Goal: Information Seeking & Learning: Learn about a topic

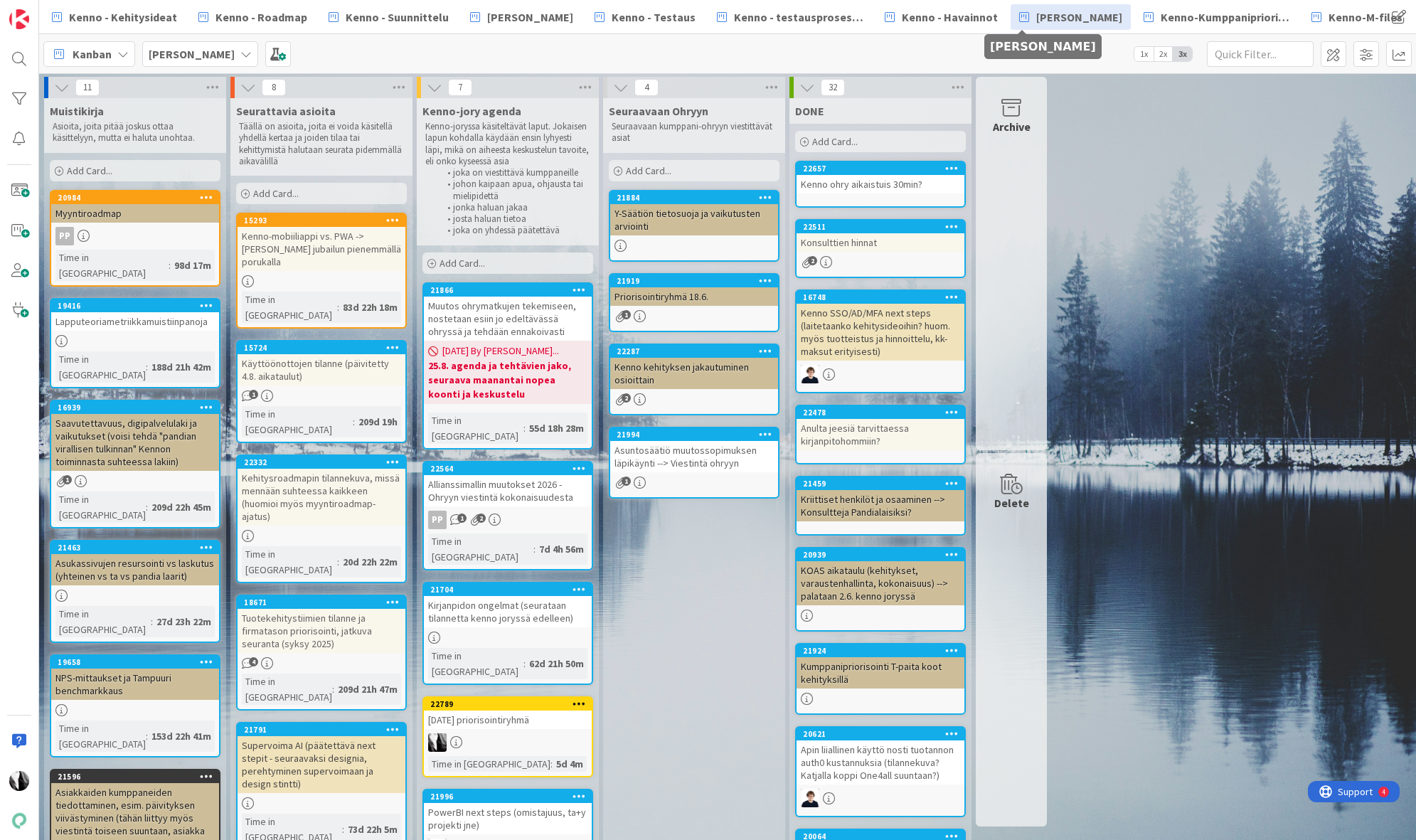
scroll to position [298, 0]
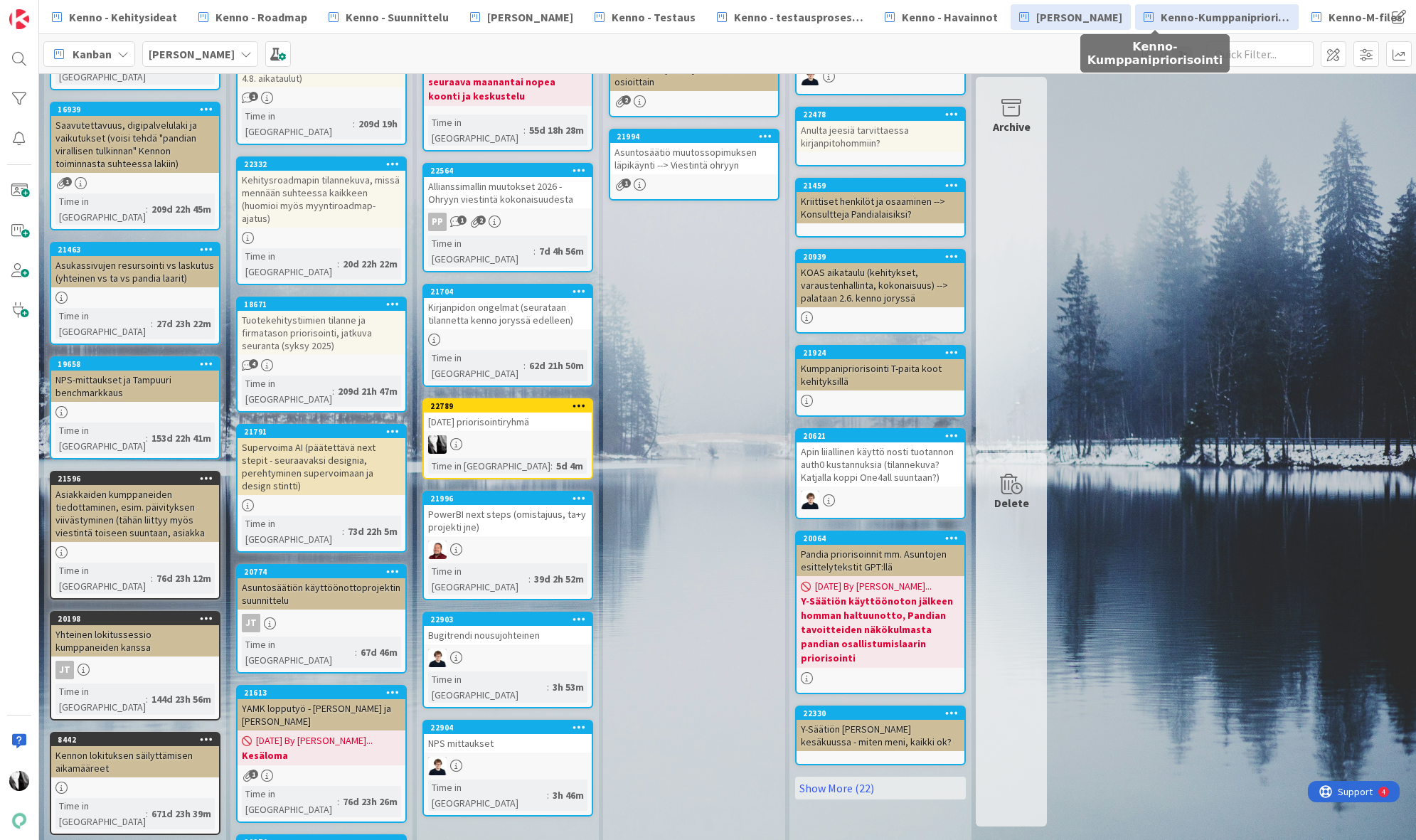
click at [1160, 19] on span "Kenno-Kumppanipriorisointi" at bounding box center [1225, 16] width 130 height 17
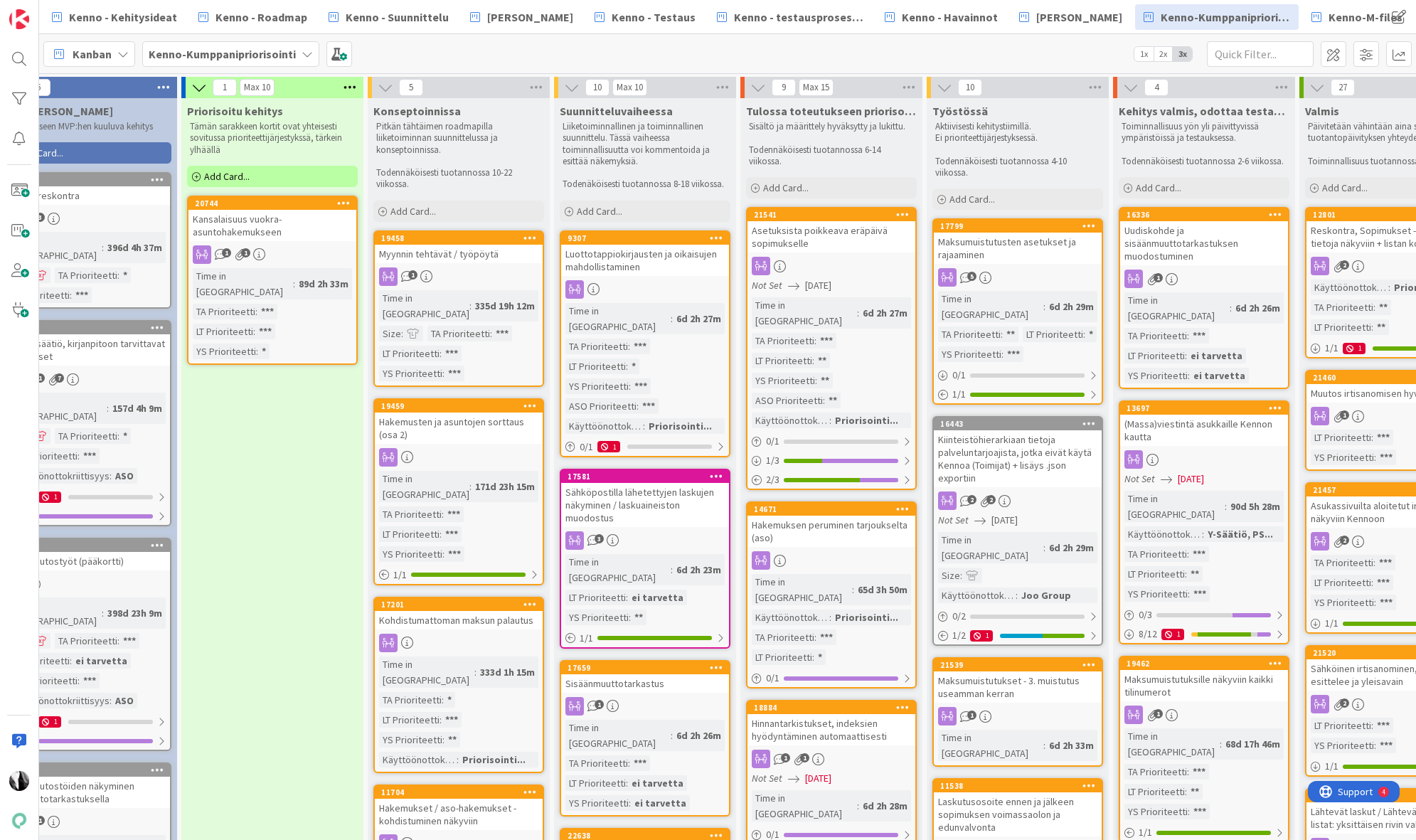
scroll to position [0, 382]
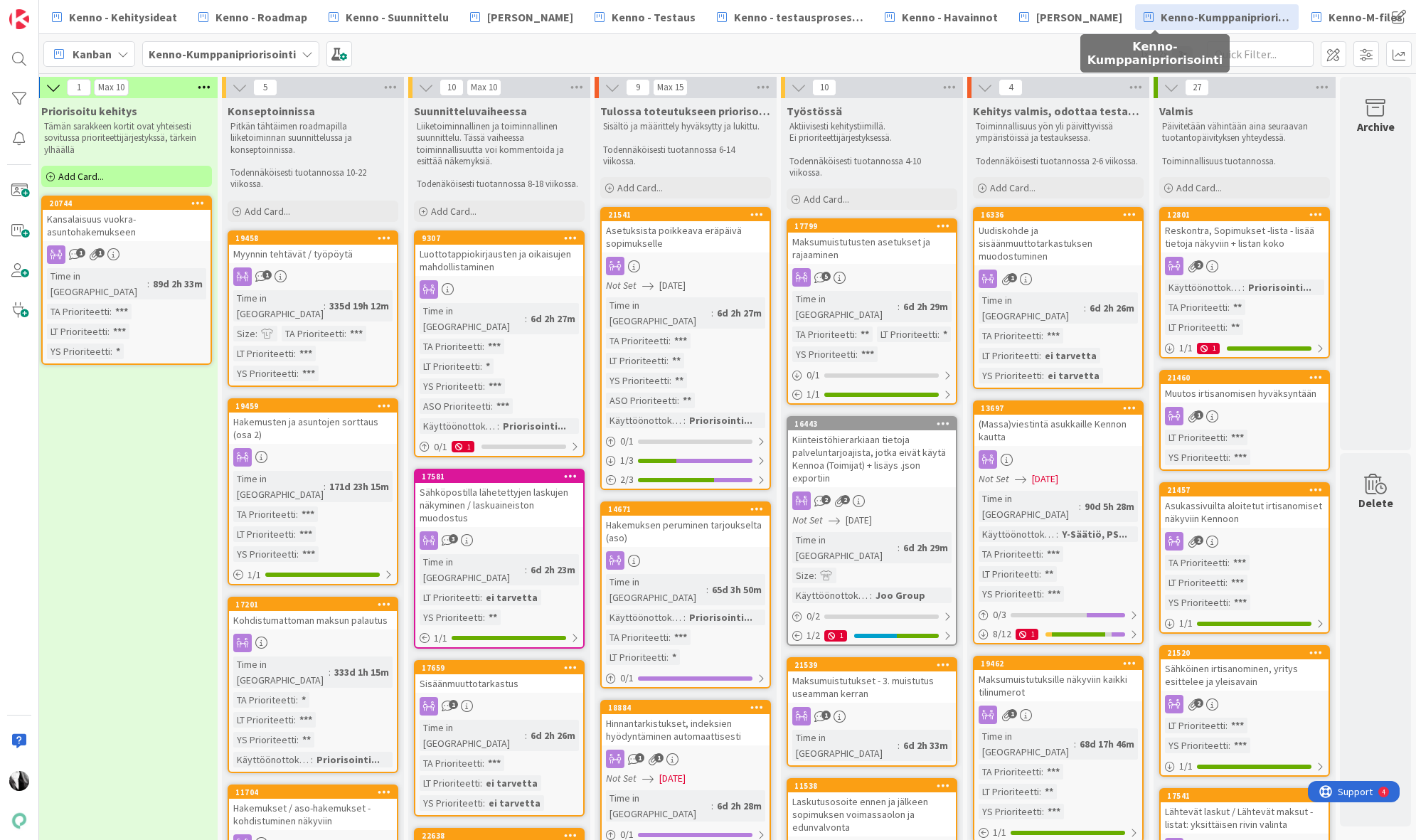
click at [1034, 415] on div "(Massa)viestintä asukkaille Kennon kautta" at bounding box center [1058, 430] width 168 height 31
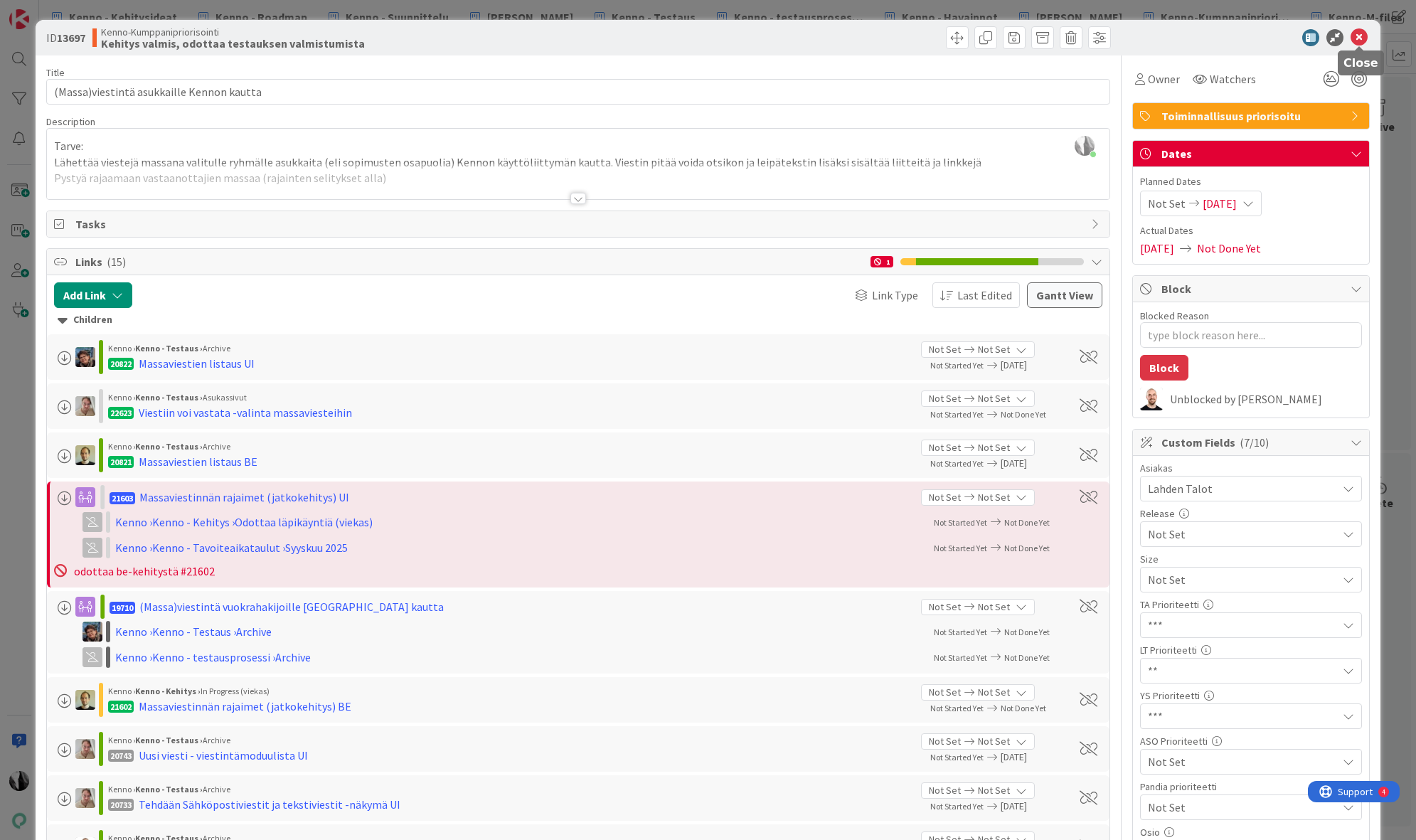
click at [1360, 35] on icon at bounding box center [1359, 37] width 17 height 17
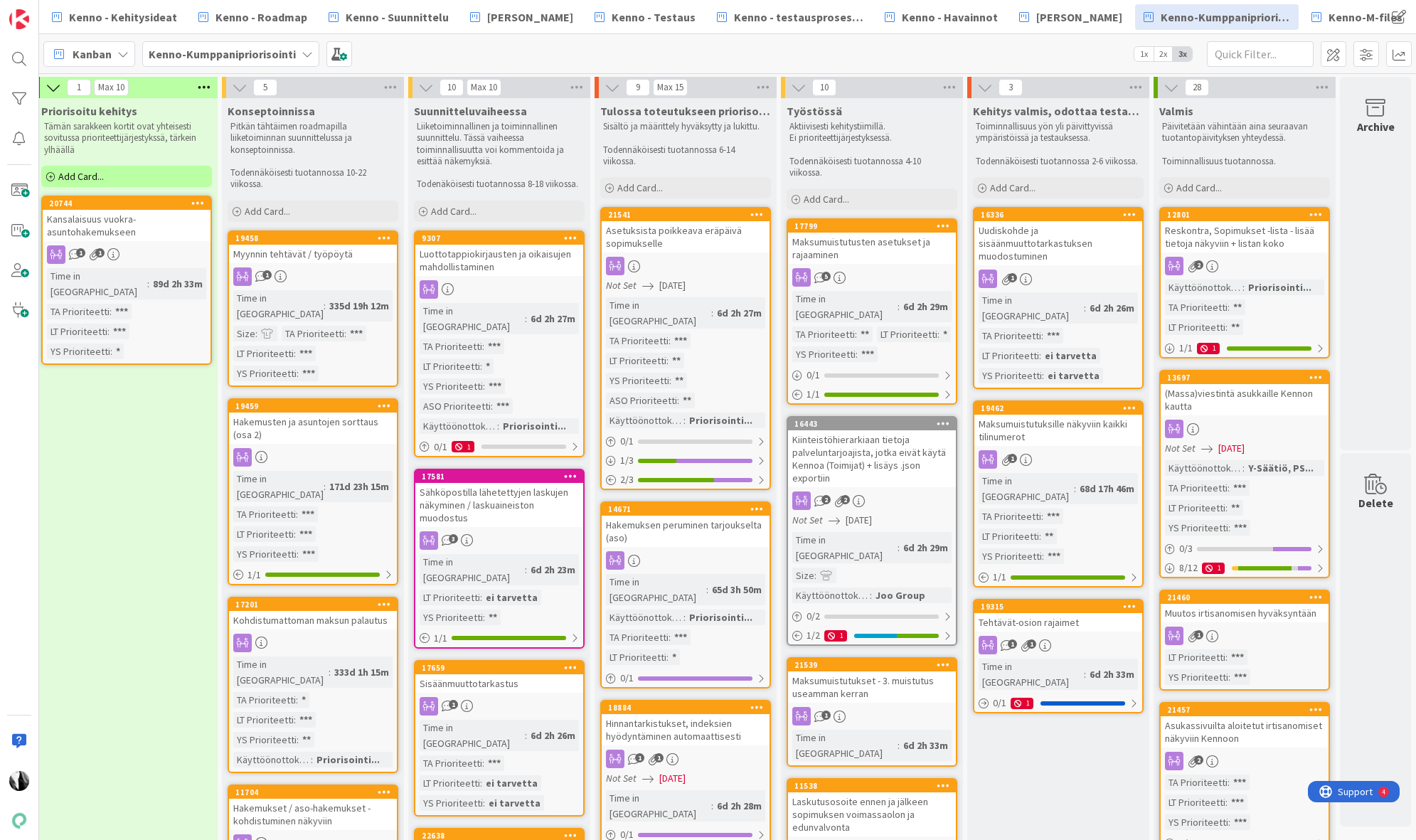
click at [1082, 613] on div "Tehtävät-osion rajaimet" at bounding box center [1058, 622] width 168 height 19
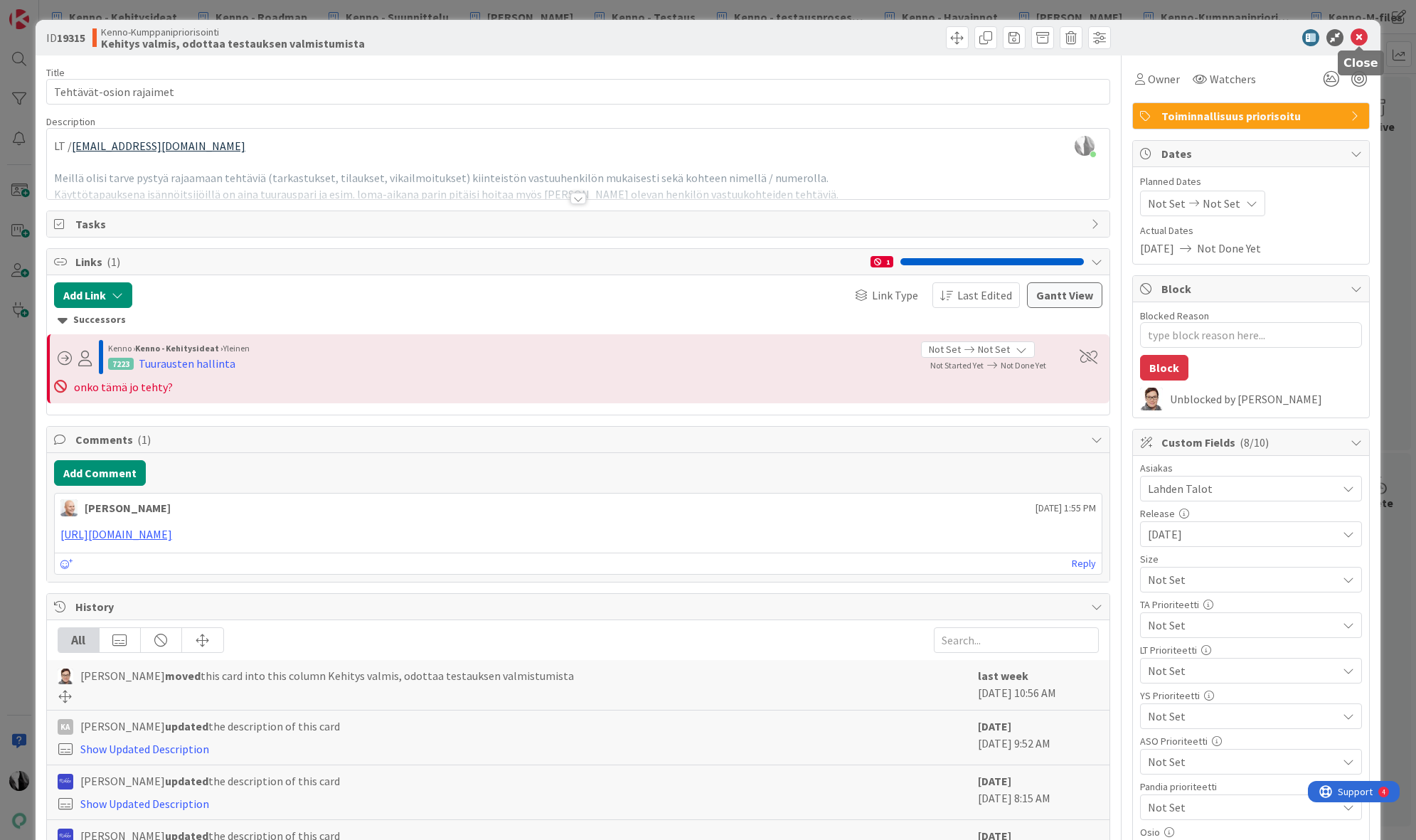
click at [1358, 34] on icon at bounding box center [1359, 37] width 17 height 17
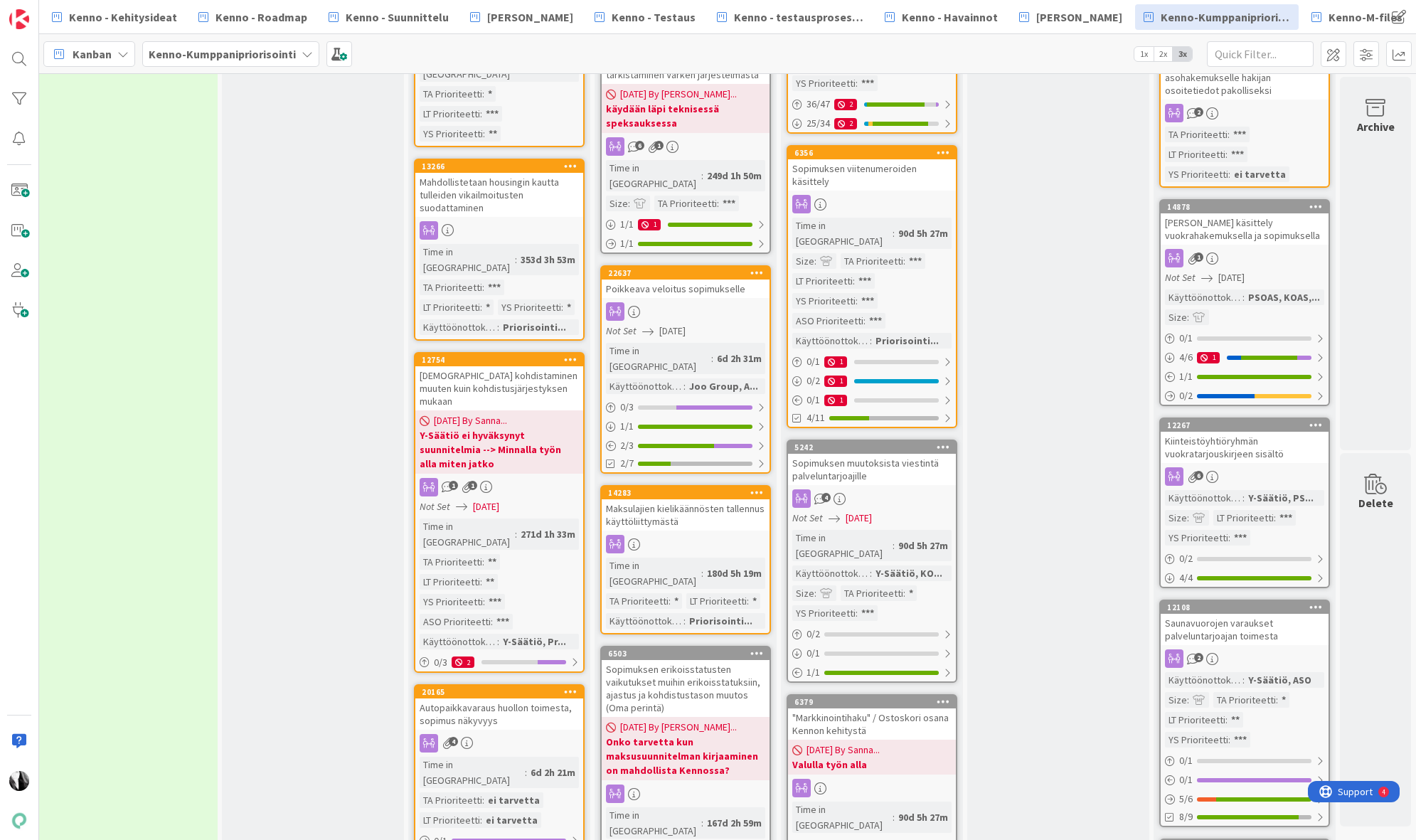
scroll to position [1365, 382]
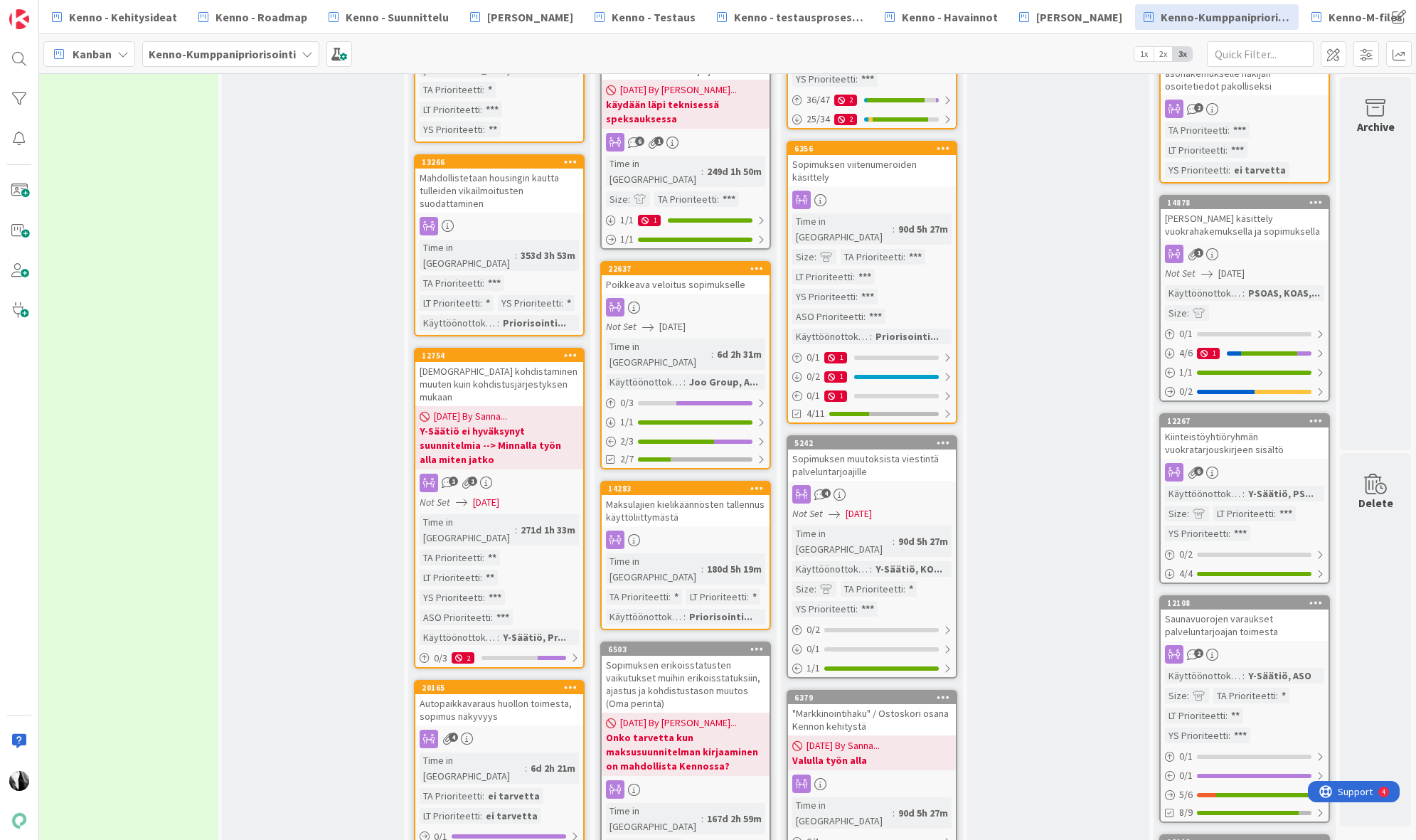
click at [870, 450] on div "Sopimuksen muutoksista viestintä palveluntarjoajille" at bounding box center [872, 465] width 168 height 31
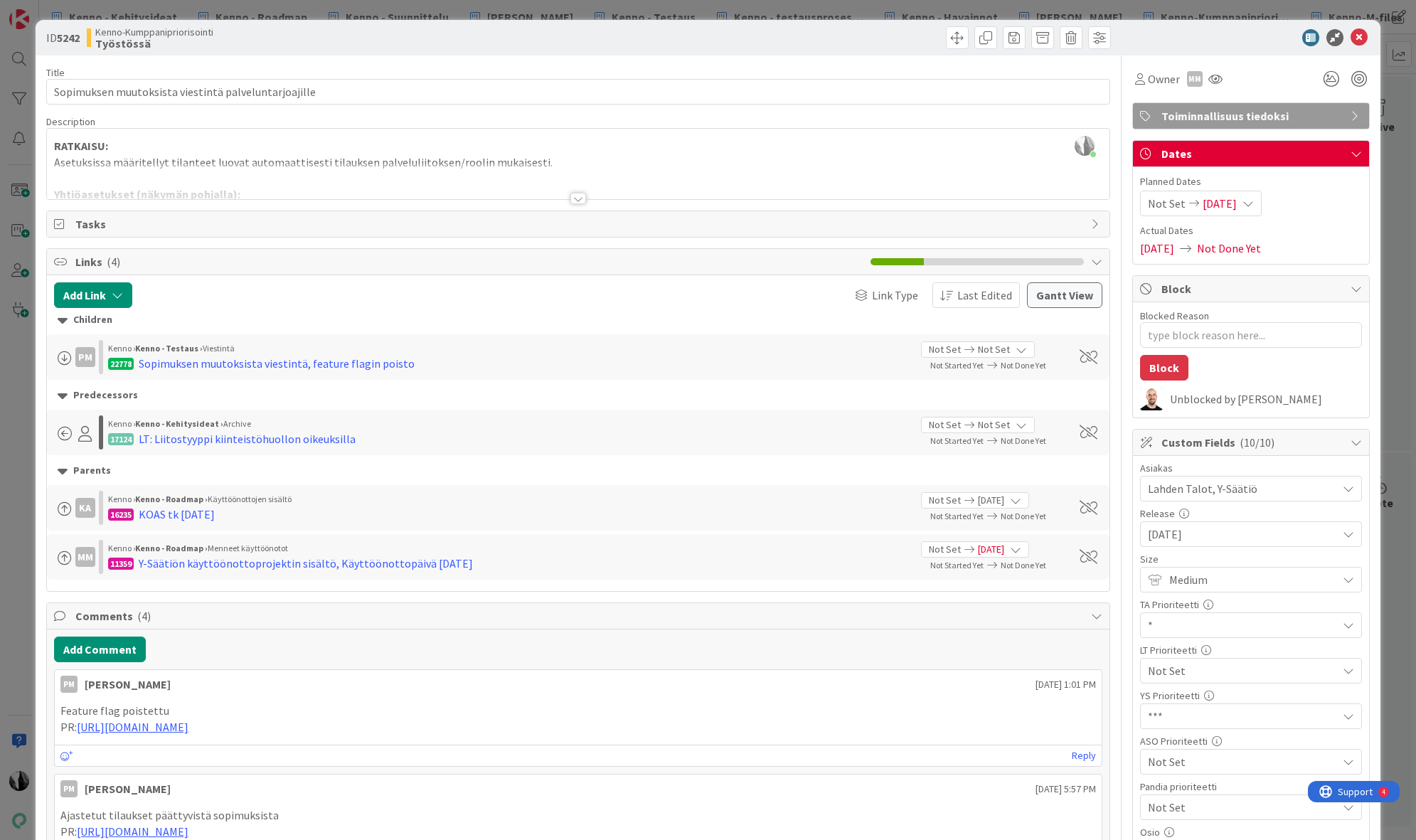
click at [581, 197] on div at bounding box center [578, 198] width 16 height 11
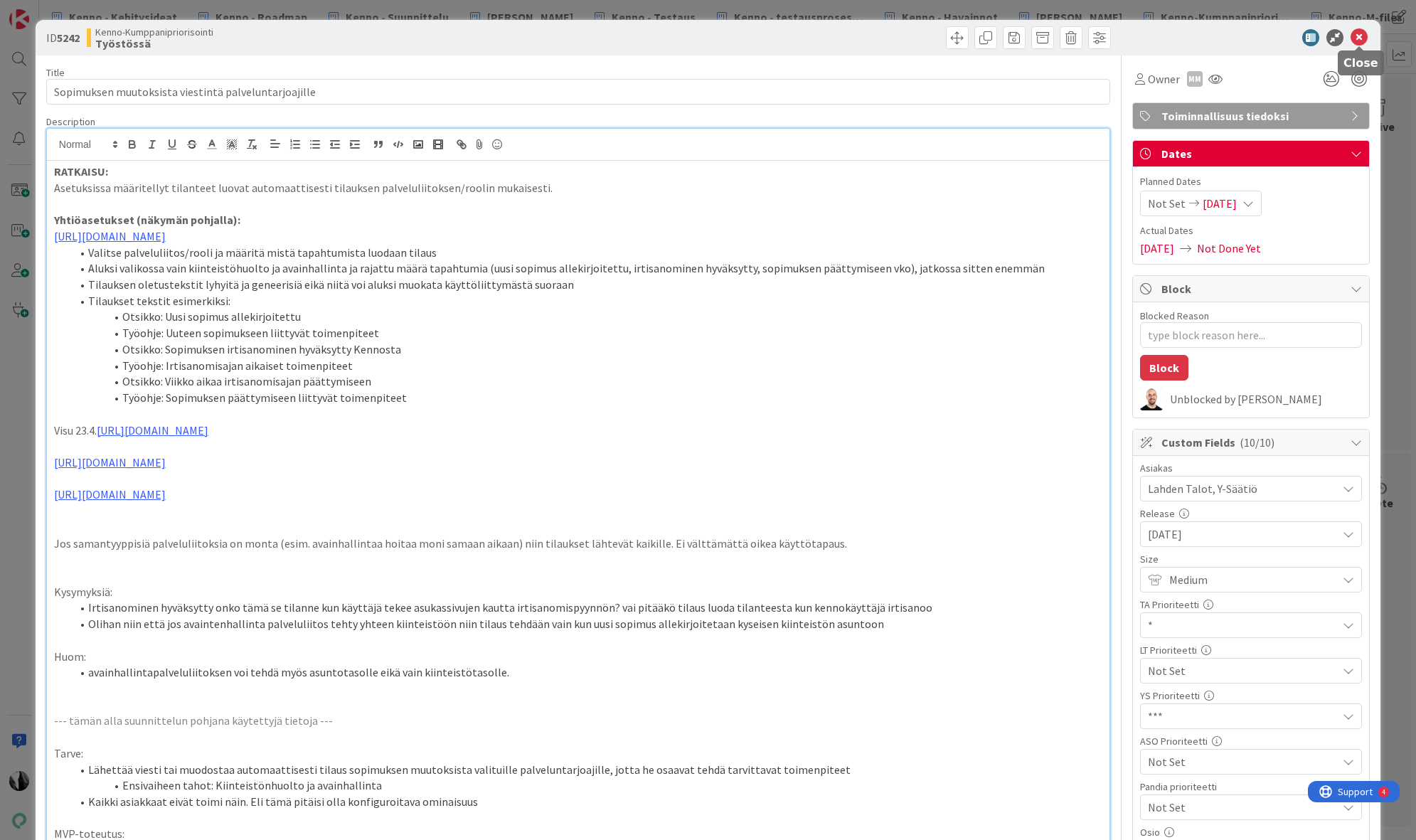
click at [1358, 34] on icon at bounding box center [1359, 37] width 17 height 17
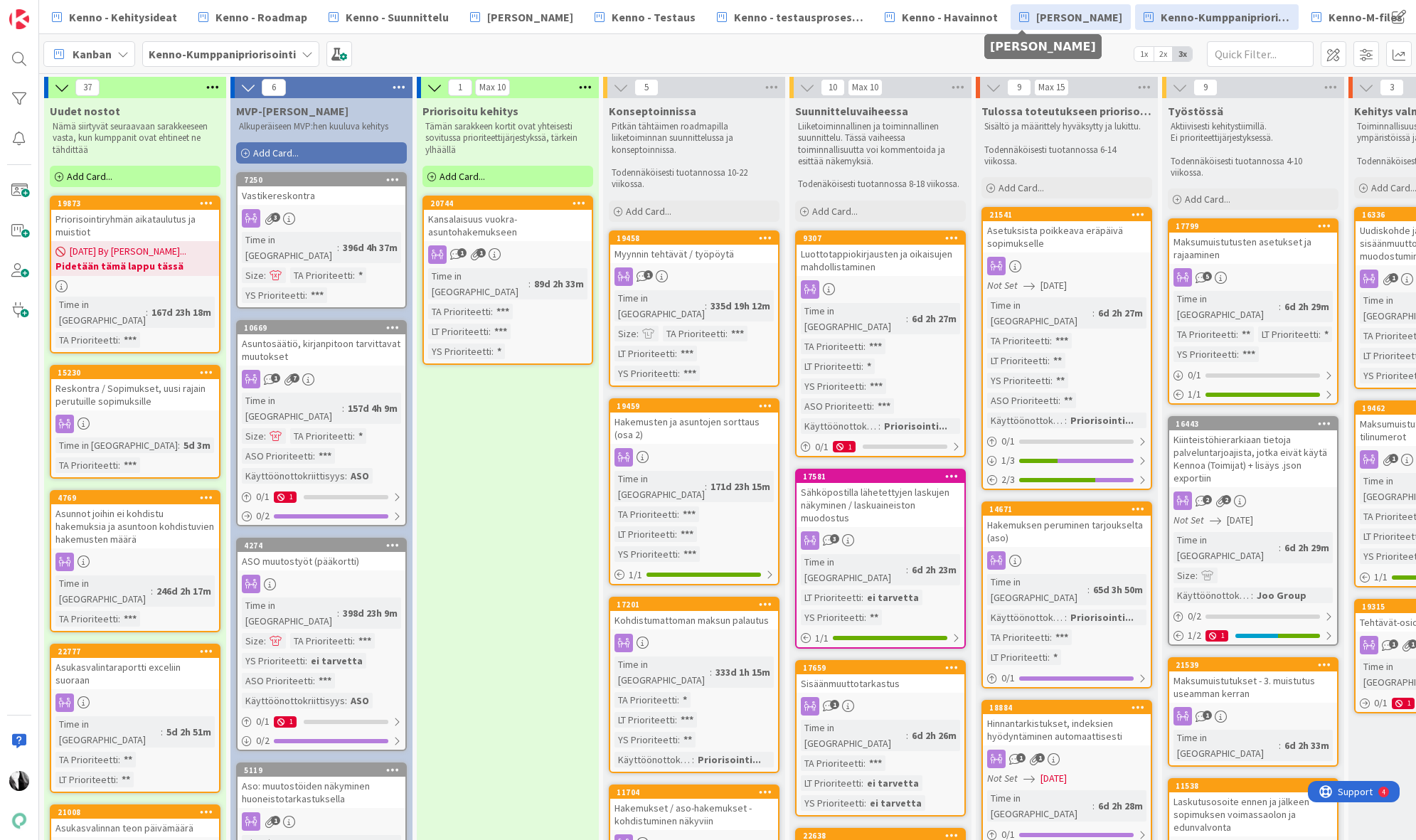
click at [1036, 16] on span "[PERSON_NAME]" at bounding box center [1079, 16] width 86 height 17
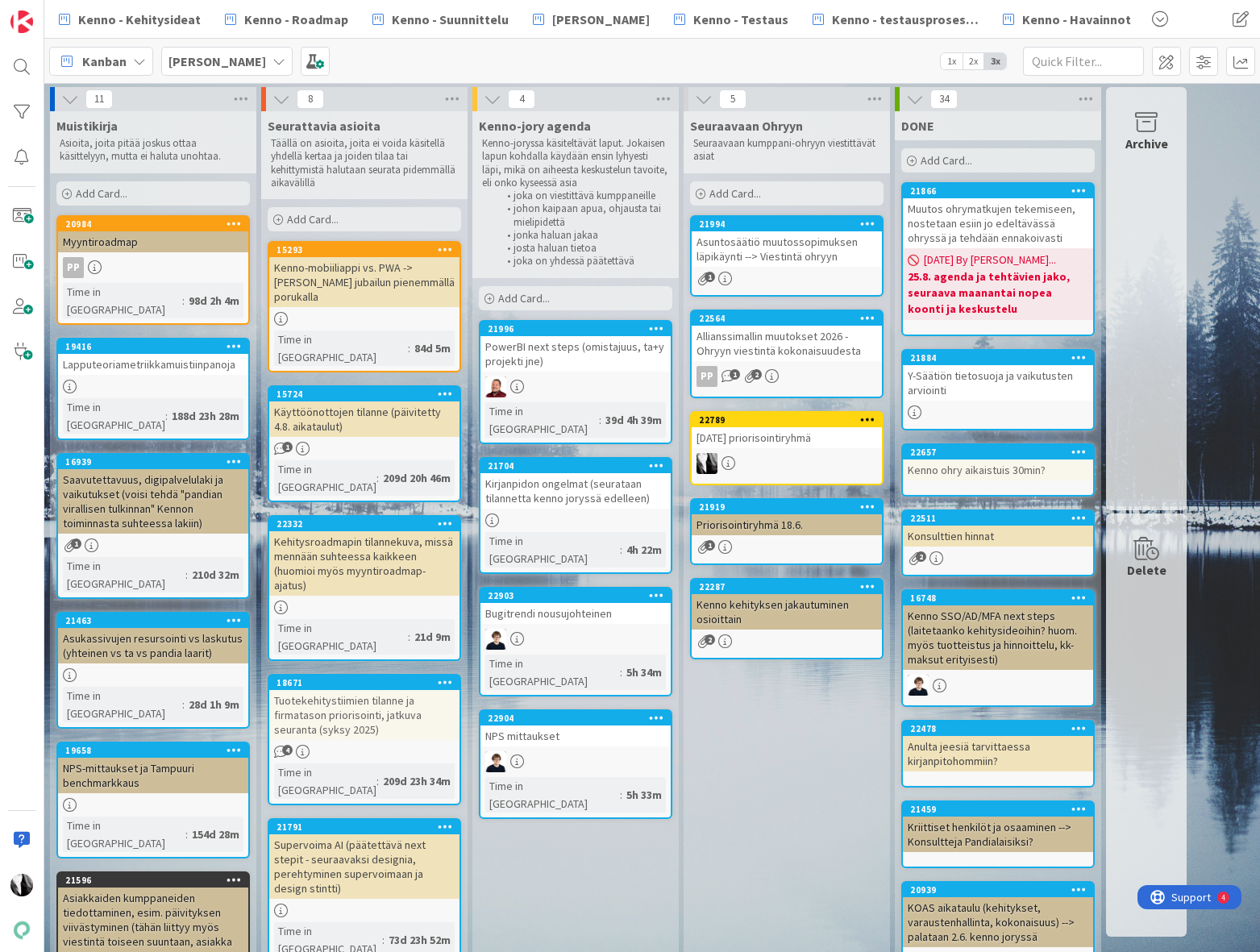
click at [555, 473] on div "Kirjanpidon ongelmat (seurataan tilannetta kenno joryssä edelleen)" at bounding box center [575, 491] width 190 height 36
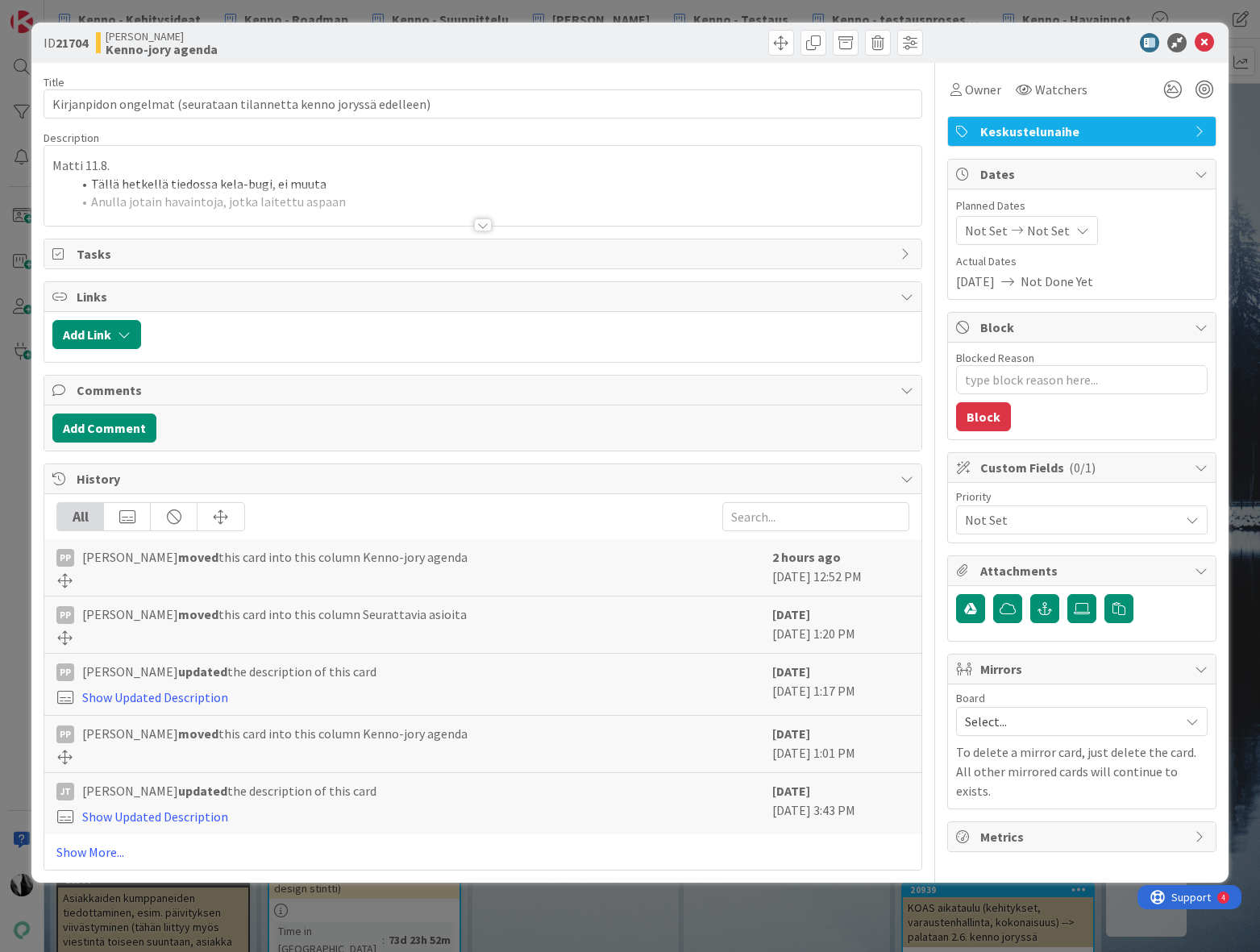
click at [481, 226] on div at bounding box center [483, 224] width 18 height 13
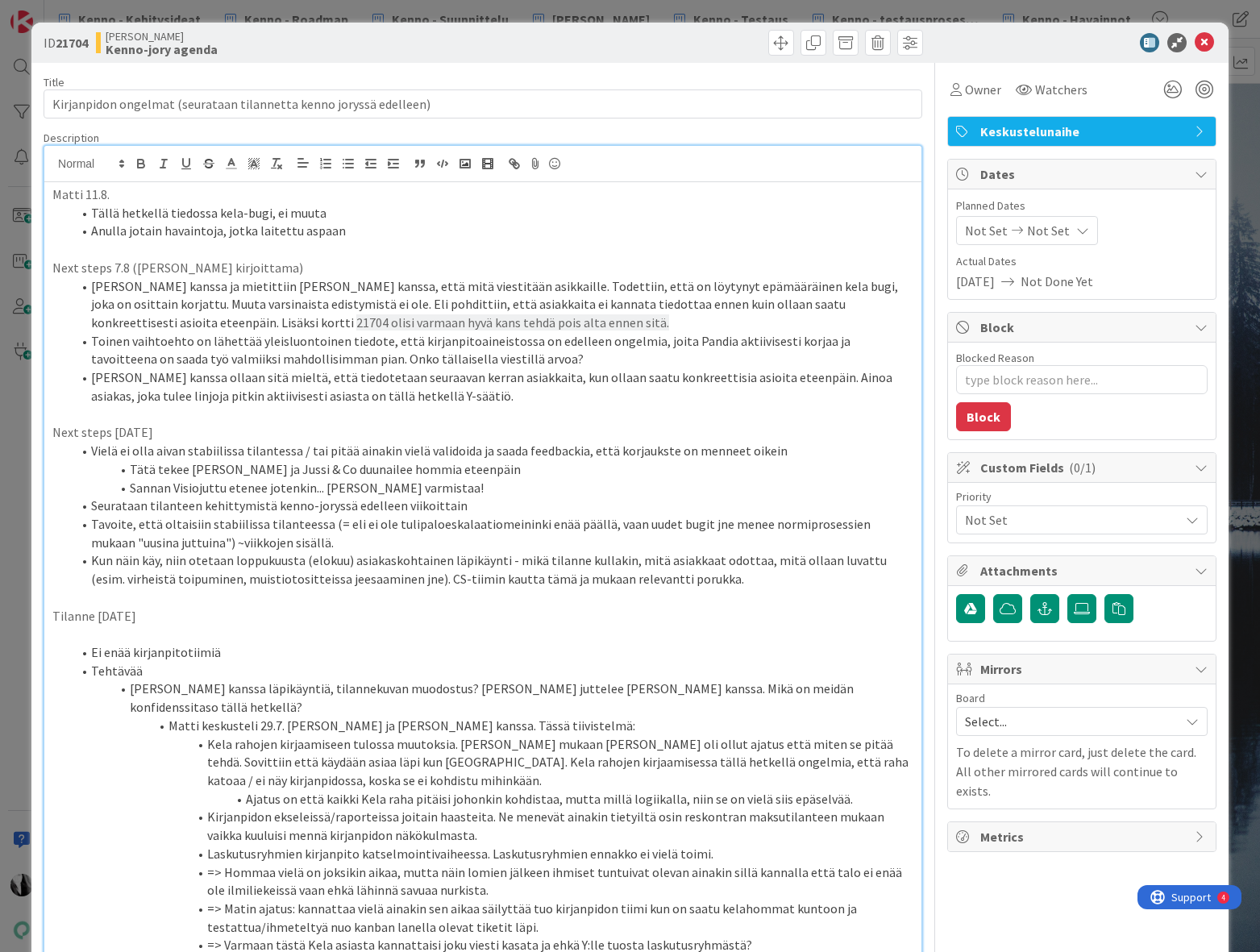
click at [53, 197] on p "Matti 11.8." at bounding box center [483, 194] width 861 height 19
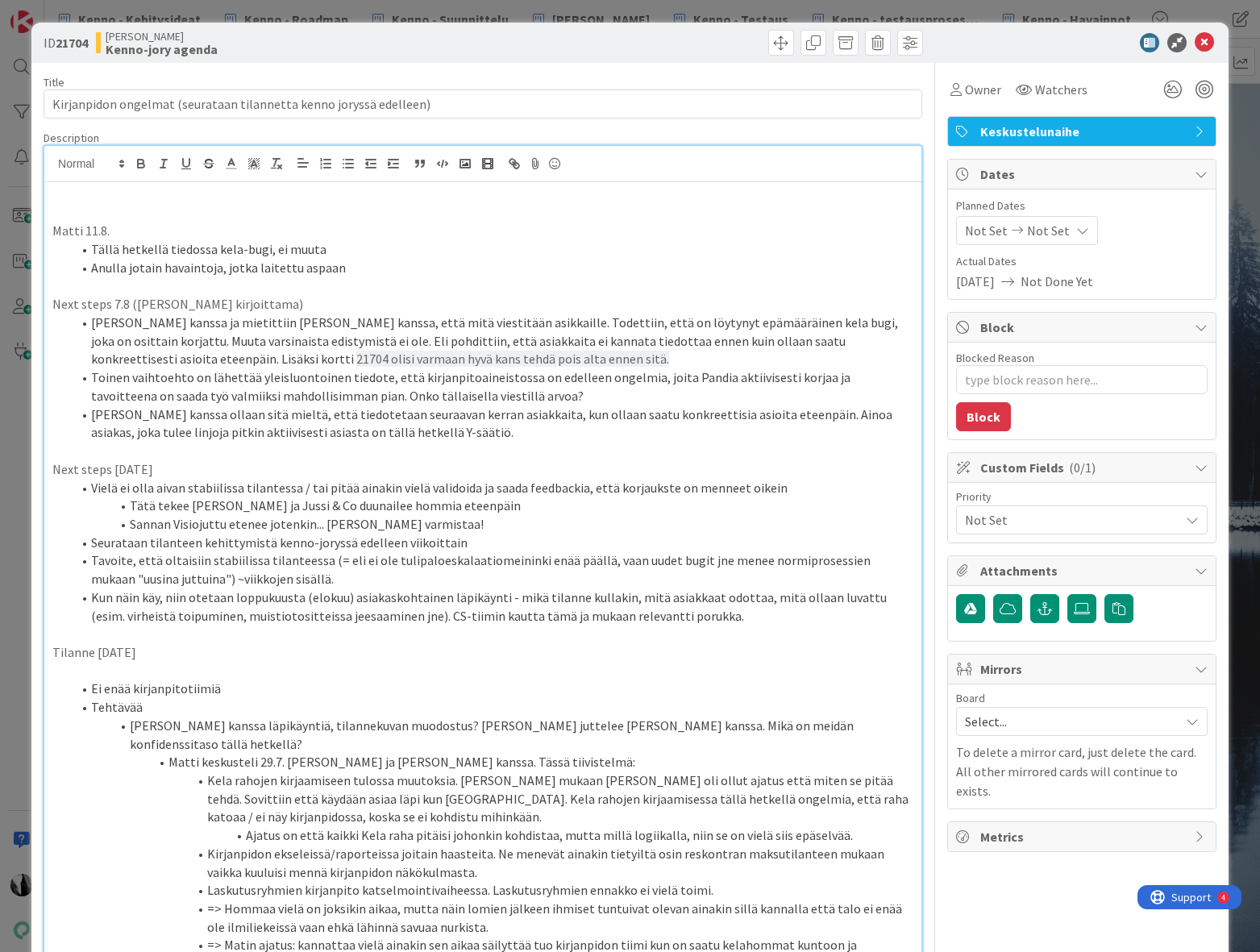
type textarea "x"
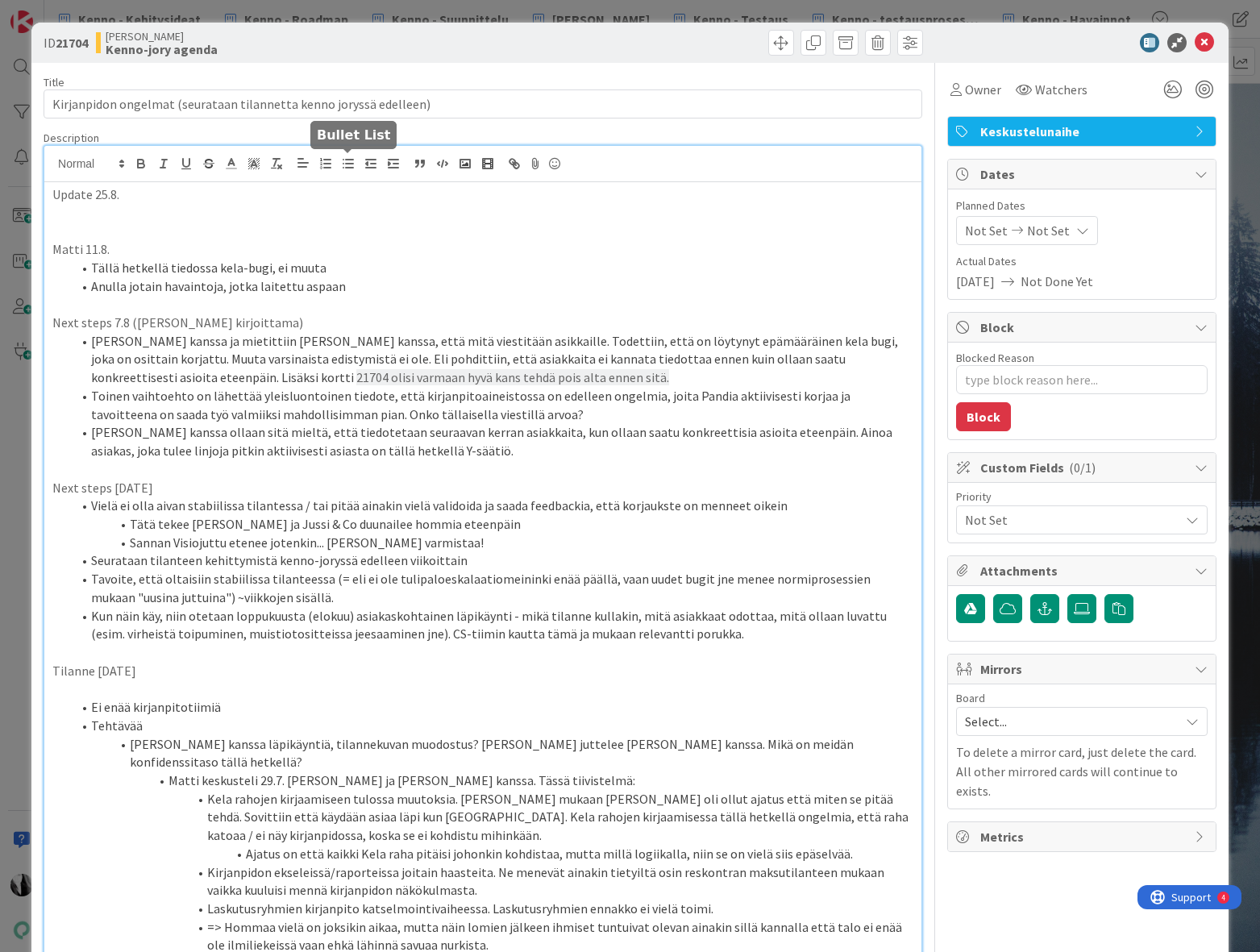
click at [350, 167] on line "button" at bounding box center [349, 167] width 8 height 0
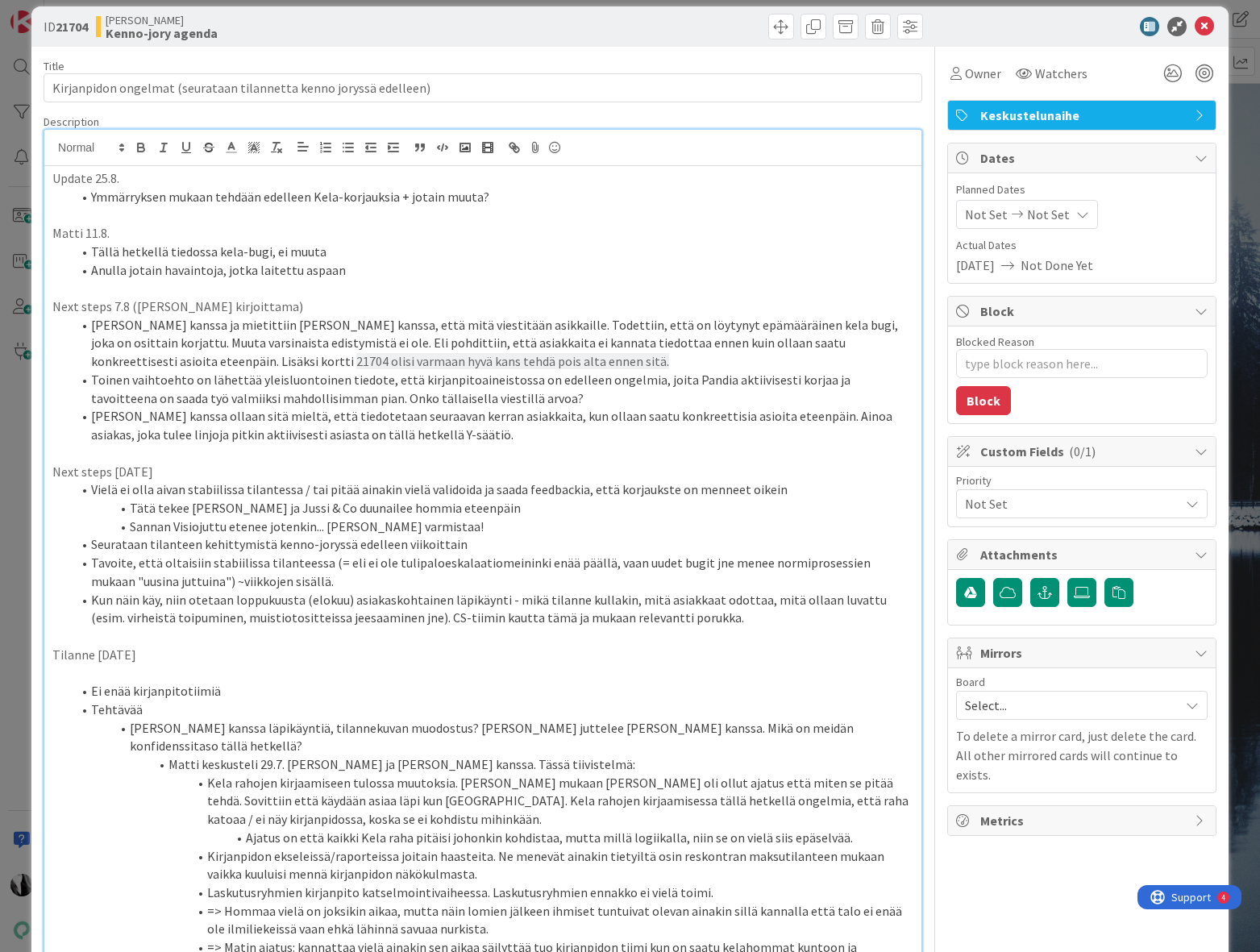
scroll to position [14, 0]
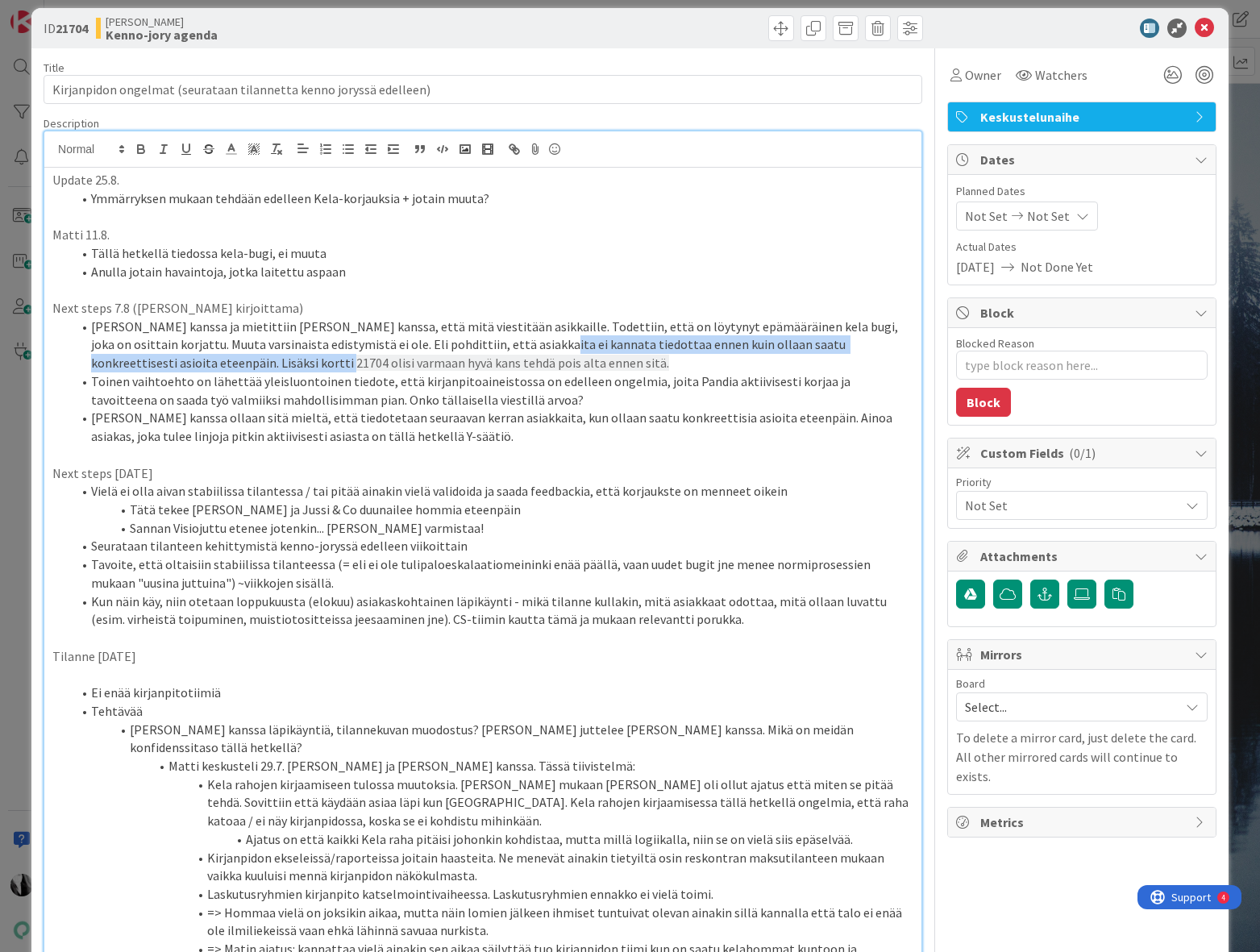
drag, startPoint x: 162, startPoint y: 362, endPoint x: 500, endPoint y: 354, distance: 338.1
click at [500, 354] on li "Juteltiin Timon kanssa ja mietittiin Ninan kanssa, että mitä viestitään asikkai…" at bounding box center [492, 345] width 842 height 55
click at [396, 197] on li "Ymmärryksen mukaan tehdään edelleen Kela-korjauksia + jotain muuta?" at bounding box center [492, 199] width 842 height 19
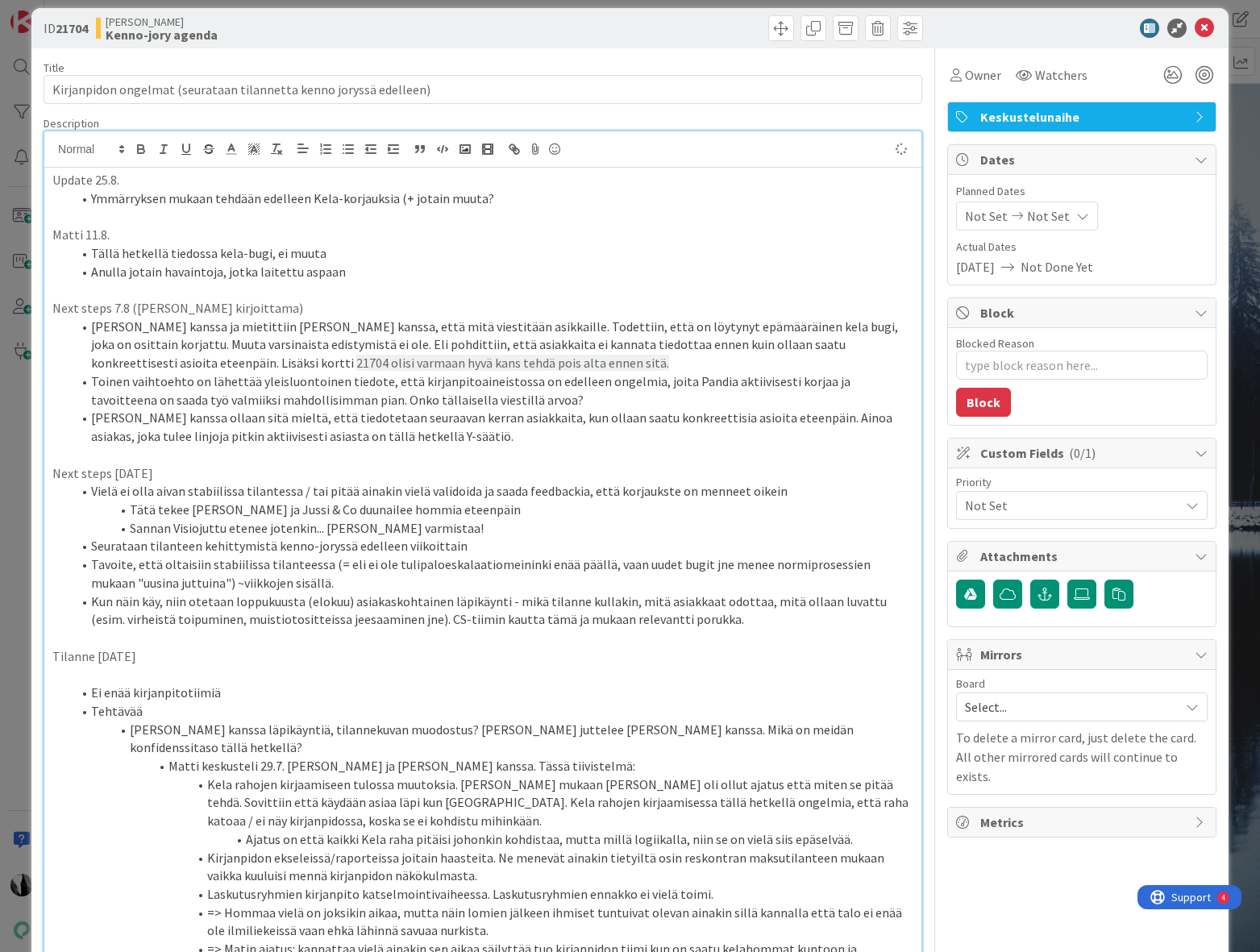
click at [565, 197] on li "Ymmärryksen mukaan tehdään edelleen Kela-korjauksia (+ jotain muuta?" at bounding box center [492, 199] width 842 height 19
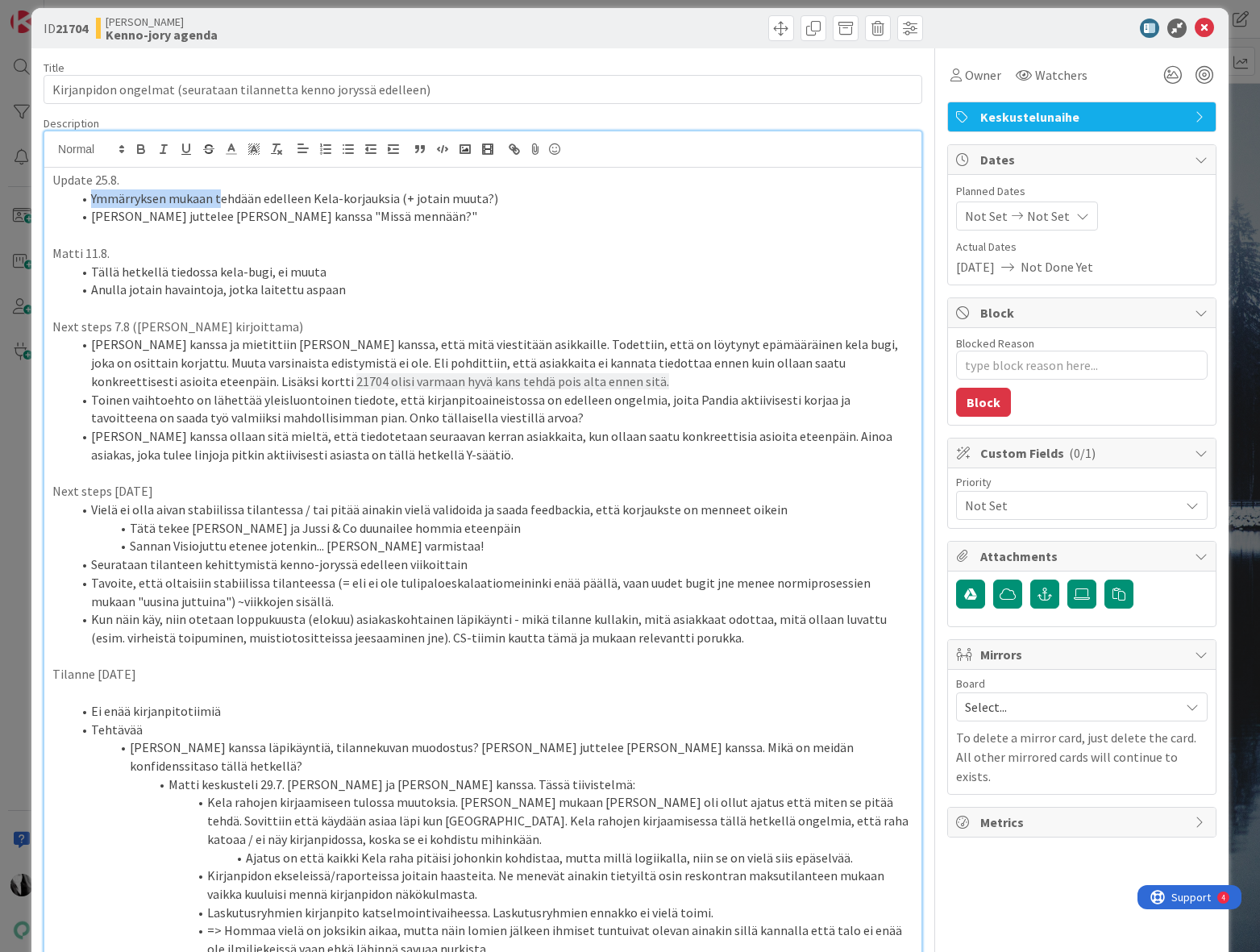
drag, startPoint x: 89, startPoint y: 199, endPoint x: 218, endPoint y: 200, distance: 129.0
click at [218, 200] on li "Ymmärryksen mukaan tehdään edelleen Kela-korjauksia (+ jotain muuta?)" at bounding box center [492, 199] width 842 height 19
click at [502, 243] on p at bounding box center [483, 235] width 861 height 19
drag, startPoint x: 1054, startPoint y: 28, endPoint x: 1135, endPoint y: 25, distance: 81.1
click at [1056, 27] on div at bounding box center [1074, 28] width 285 height 20
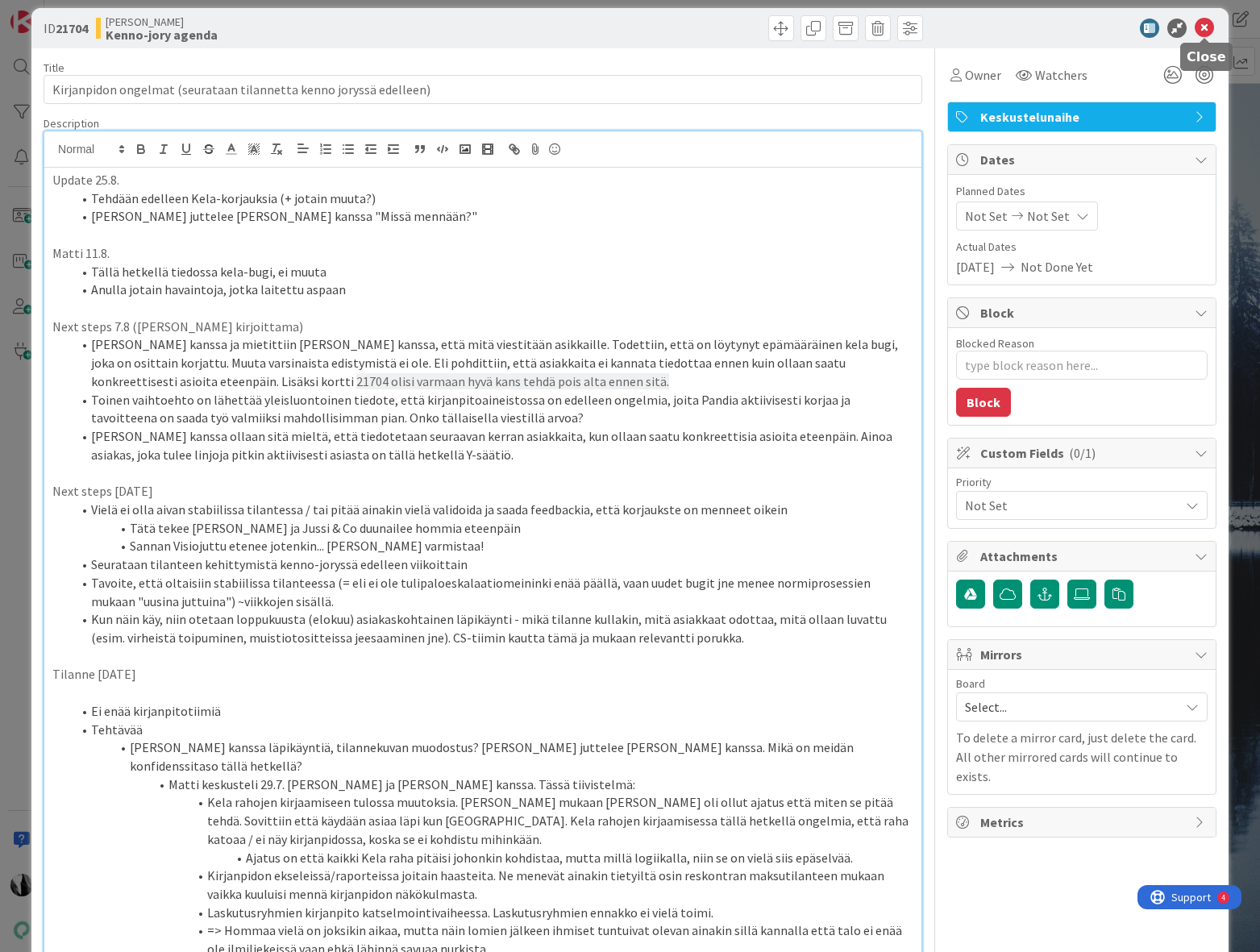
click at [1202, 25] on icon at bounding box center [1204, 28] width 20 height 20
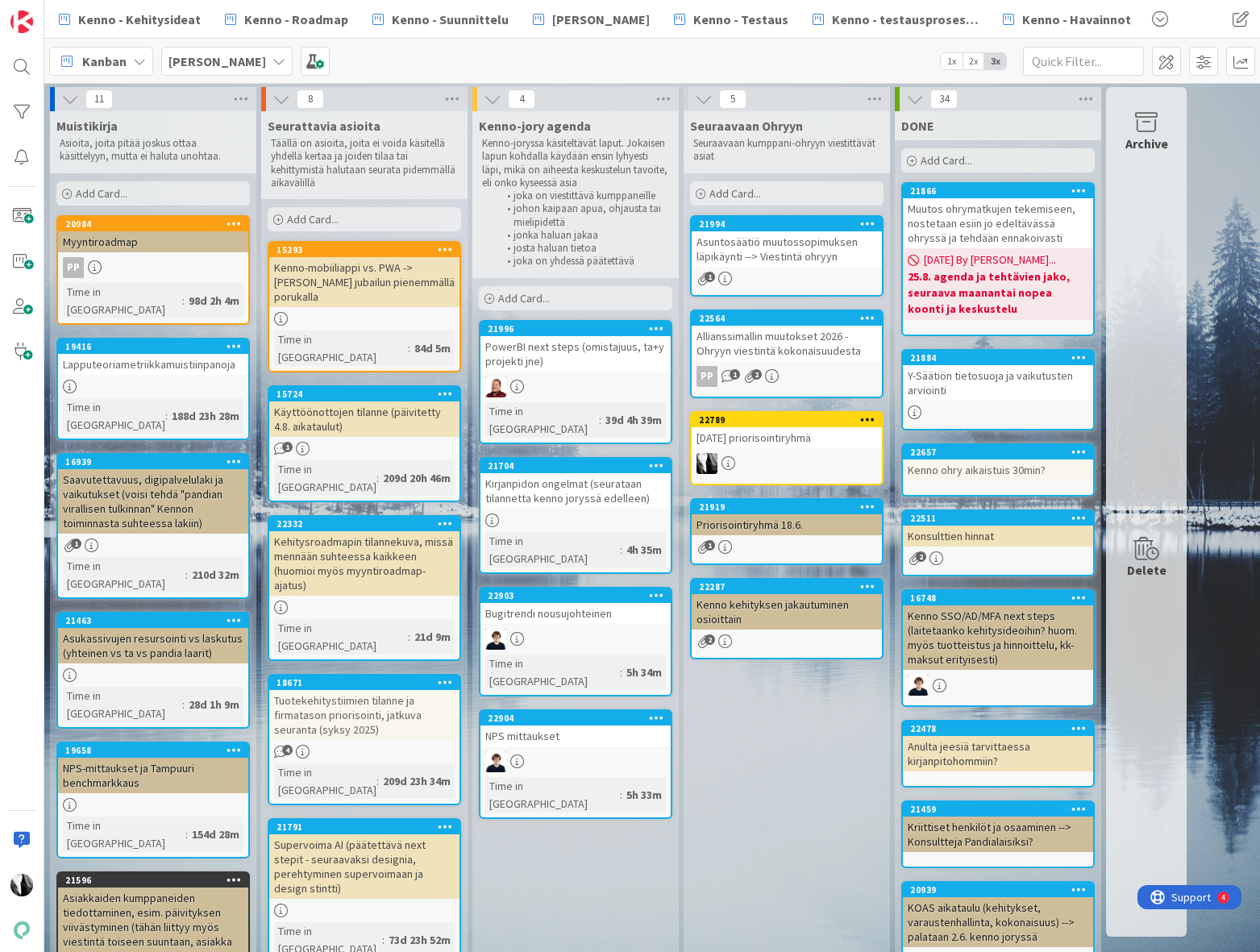
click at [540, 603] on div "Bugitrendi nousujohteinen" at bounding box center [575, 613] width 190 height 21
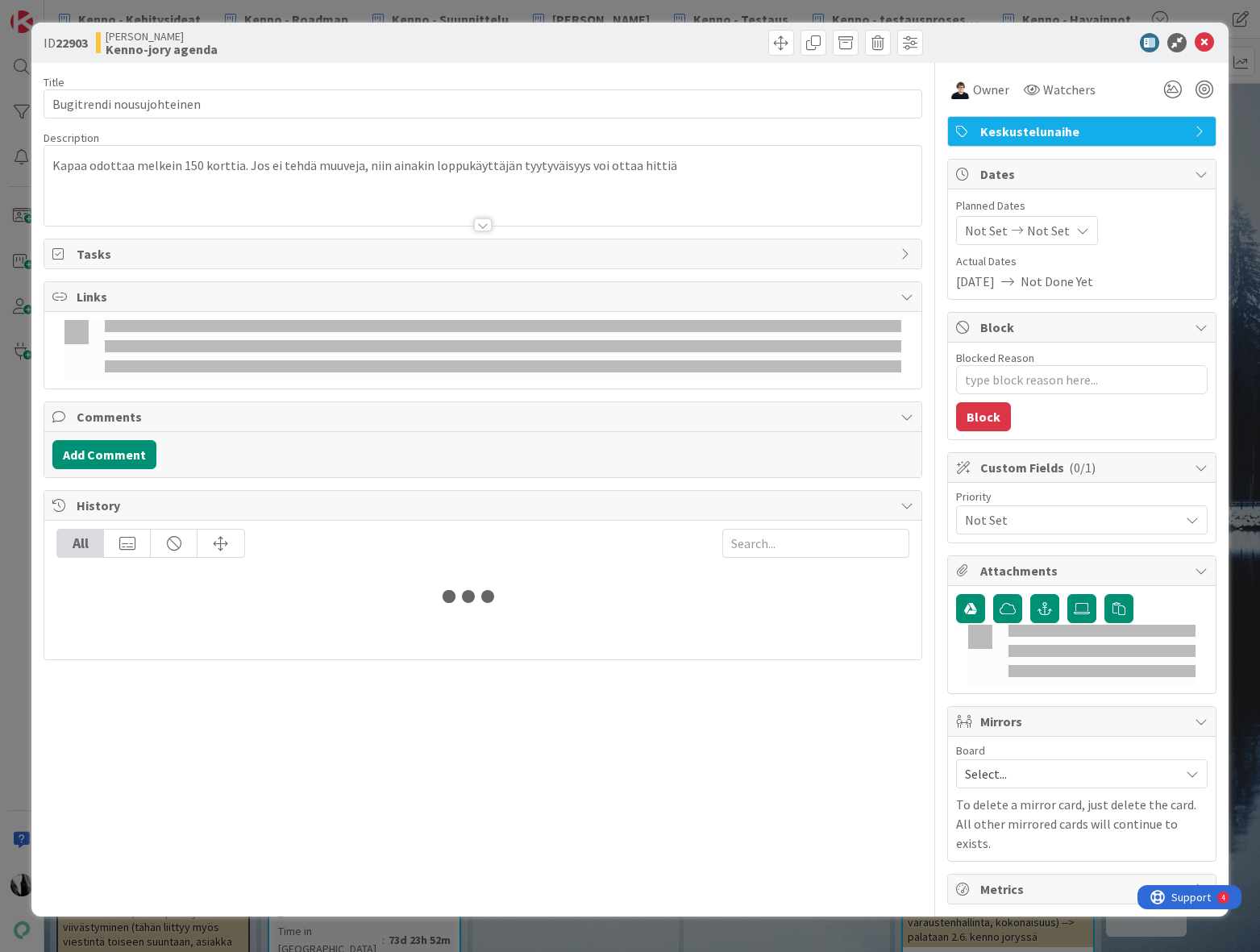
type textarea "x"
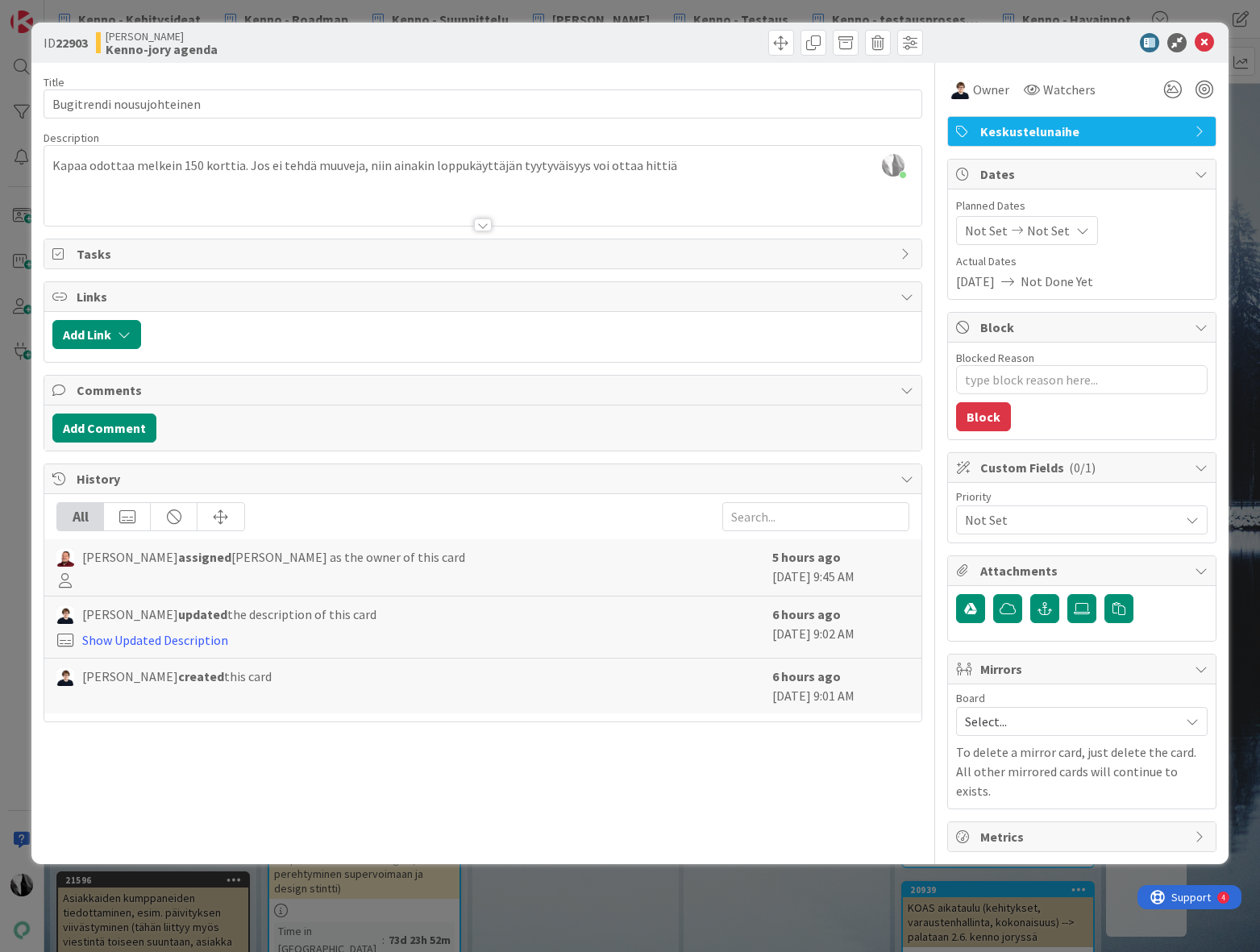
click at [77, 201] on div at bounding box center [483, 205] width 877 height 41
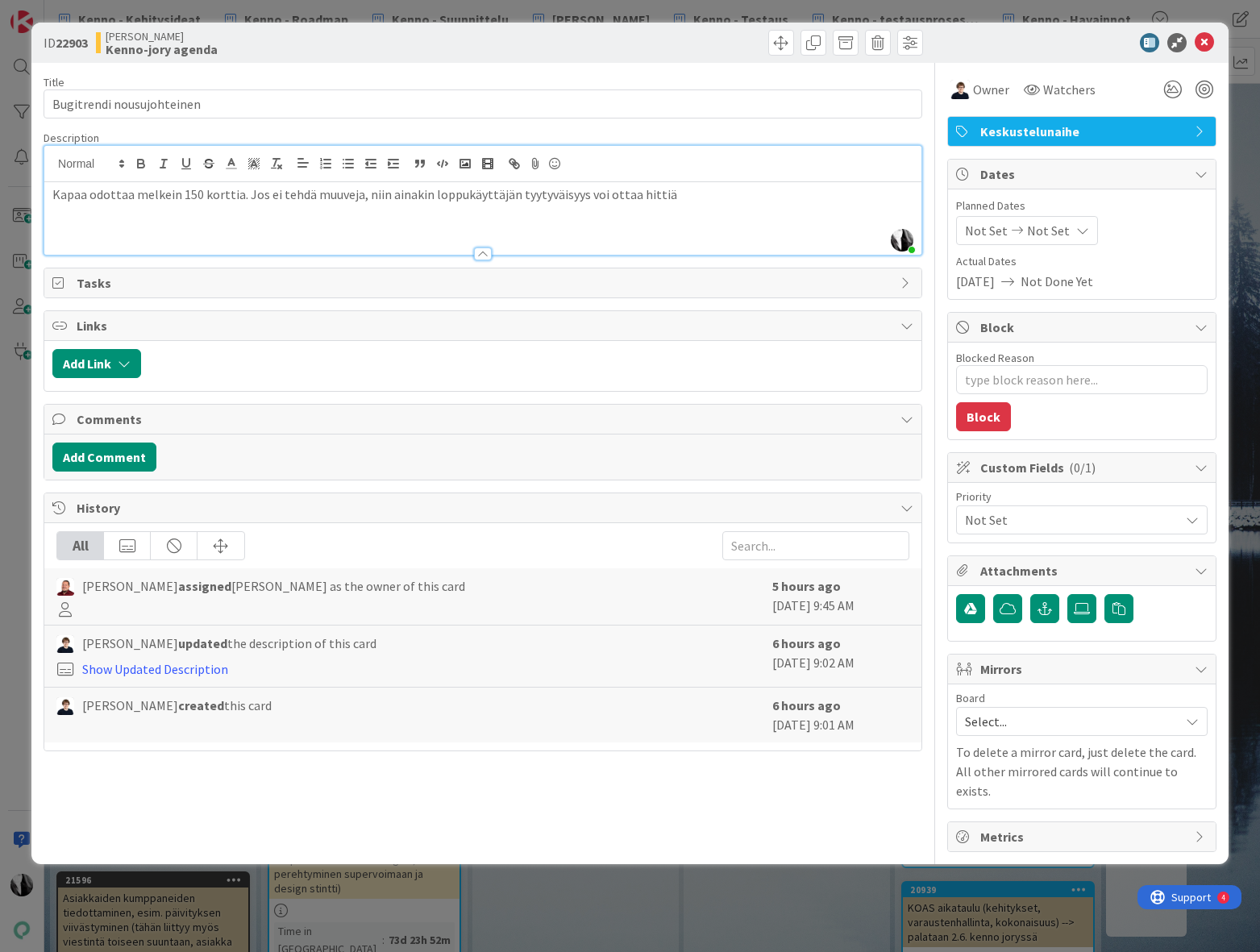
click at [741, 191] on p "Kapaa odottaa melkein 150 korttia. Jos ei tehdä muuveja, niin ainakin loppukäyt…" at bounding box center [483, 194] width 861 height 19
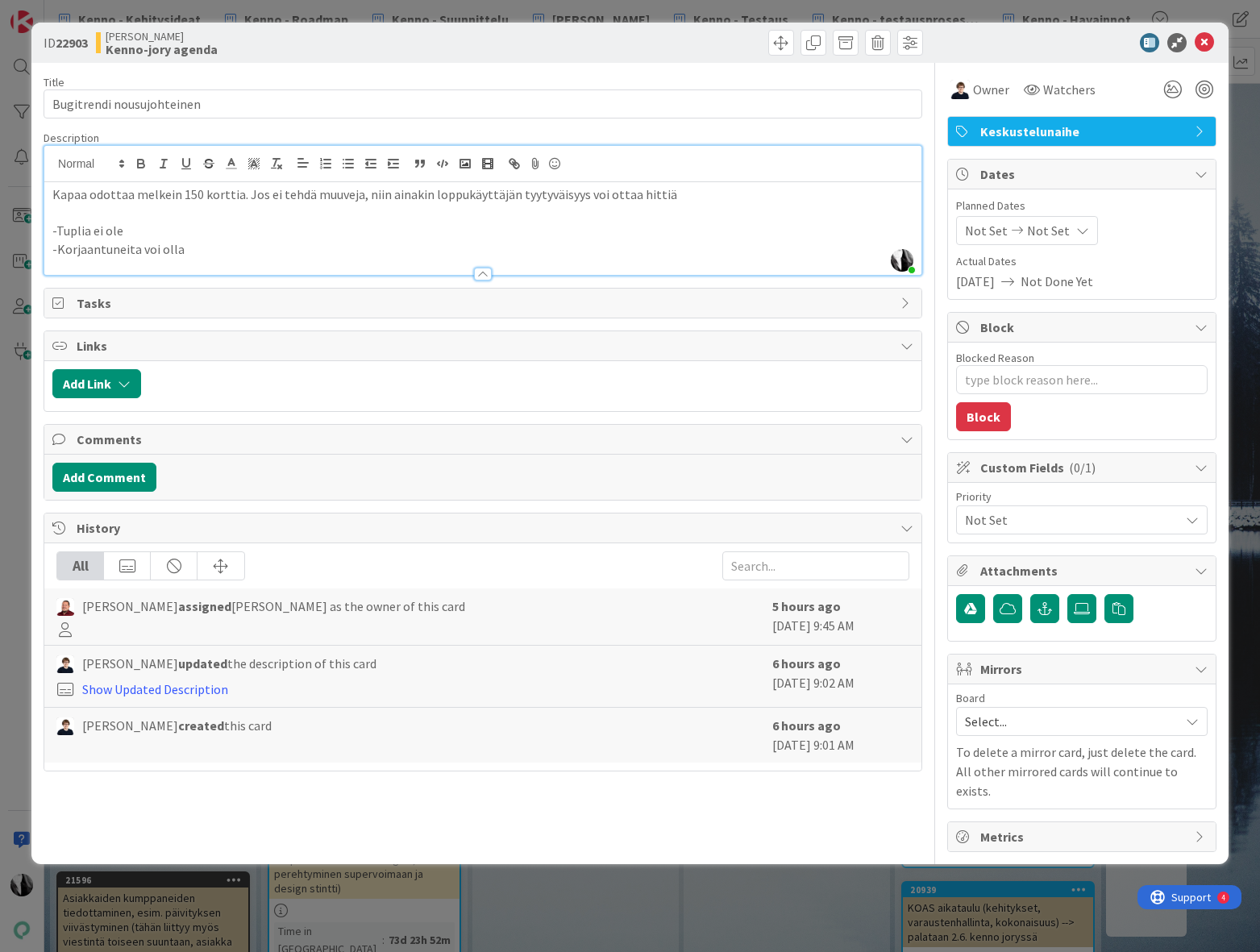
click at [1047, 45] on div at bounding box center [1074, 42] width 285 height 20
click at [1205, 39] on icon at bounding box center [1204, 42] width 20 height 20
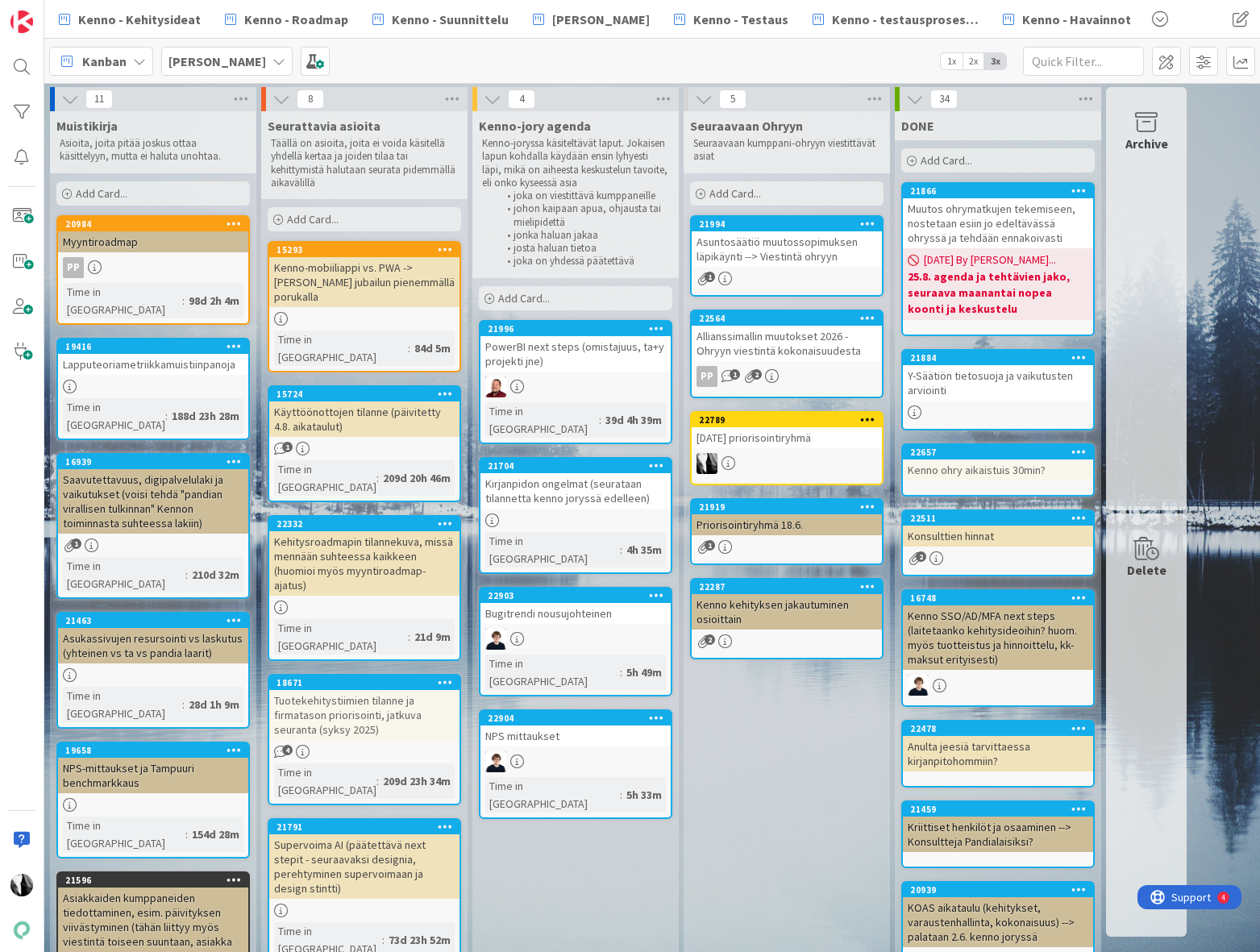
click at [537, 725] on div "NPS mittaukset" at bounding box center [575, 735] width 190 height 21
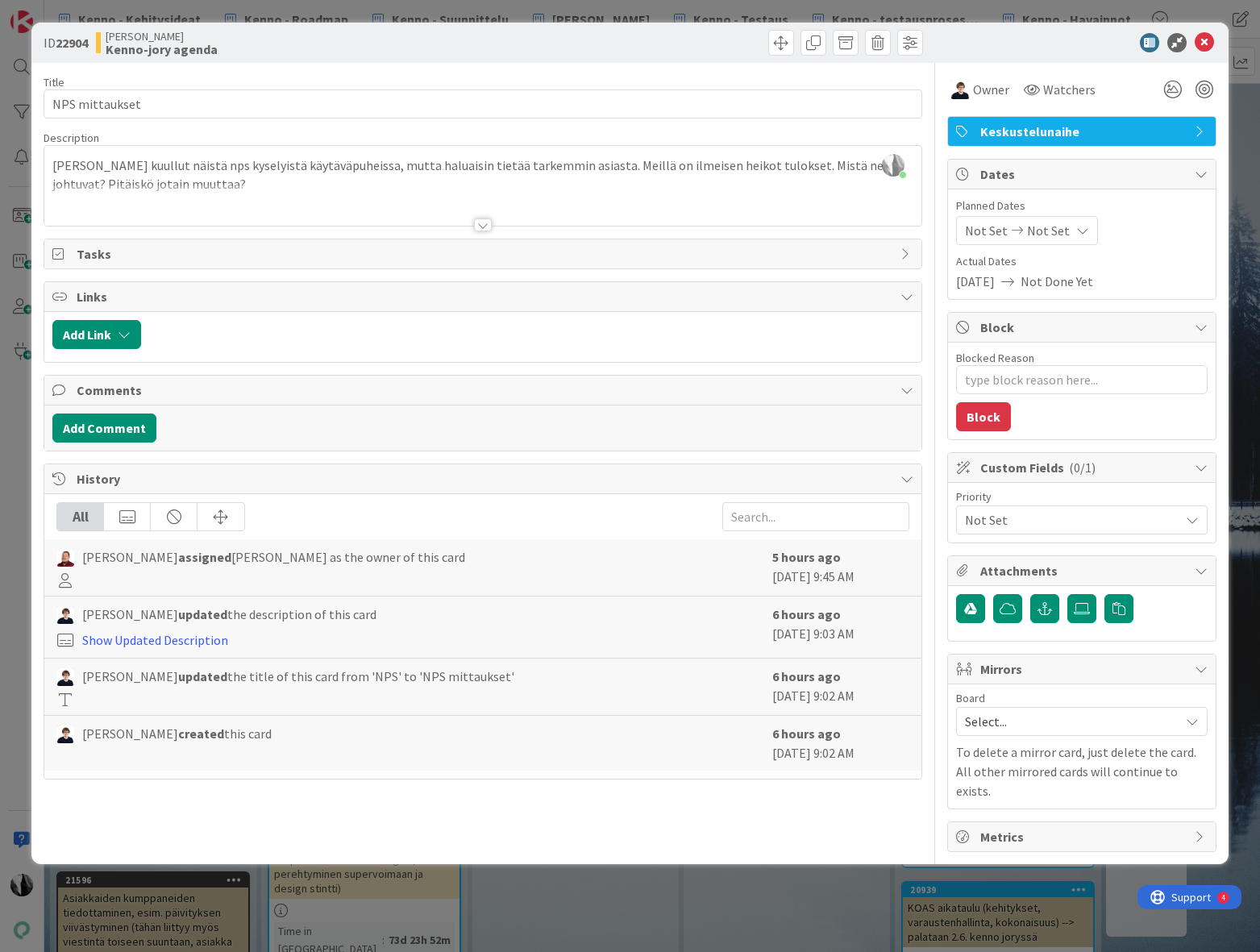
click at [482, 223] on div at bounding box center [483, 224] width 18 height 13
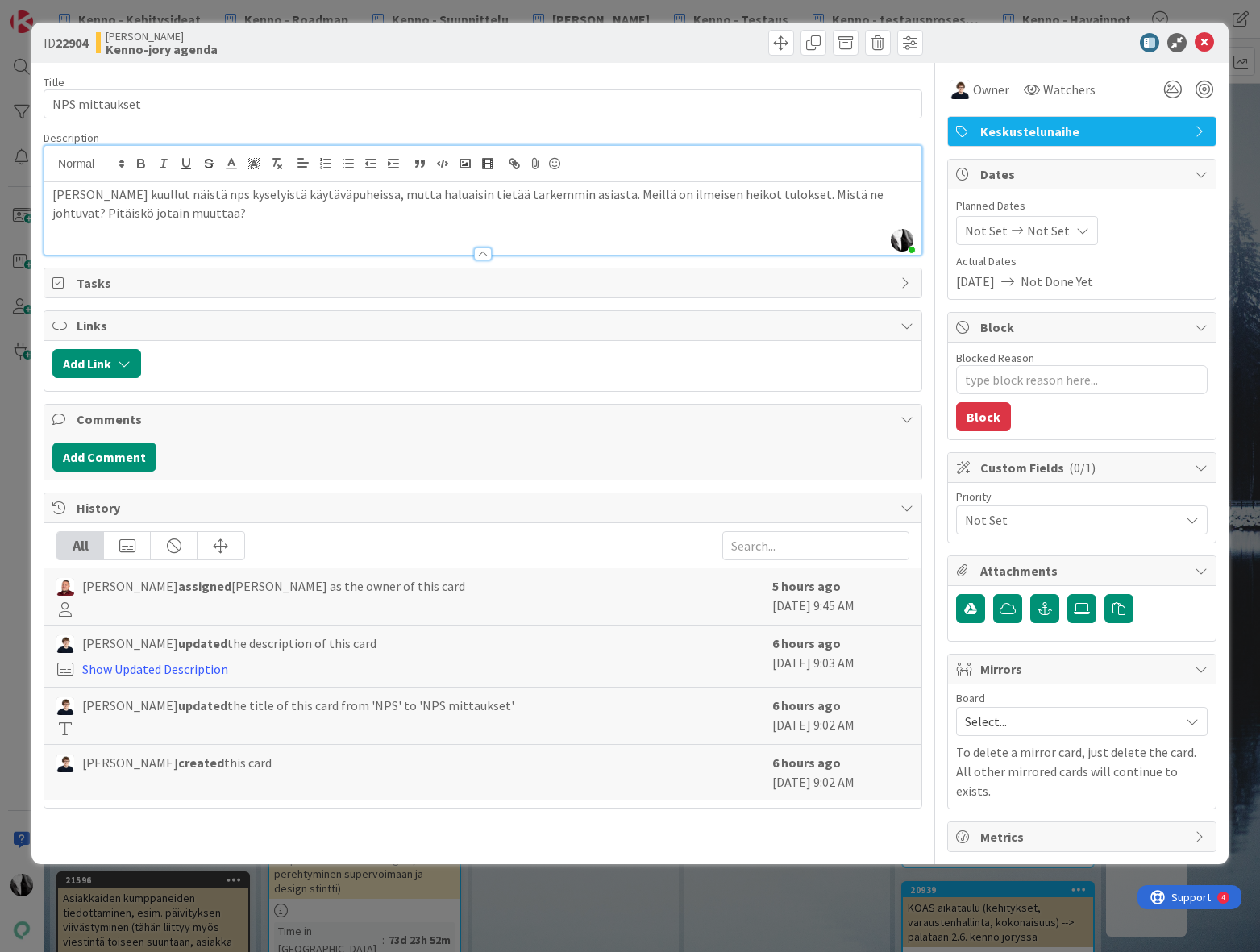
click at [251, 229] on div "Olen kuullut näistä nps kyselyistä käytäväpuheissa, mutta haluaisin tietää tark…" at bounding box center [483, 217] width 877 height 72
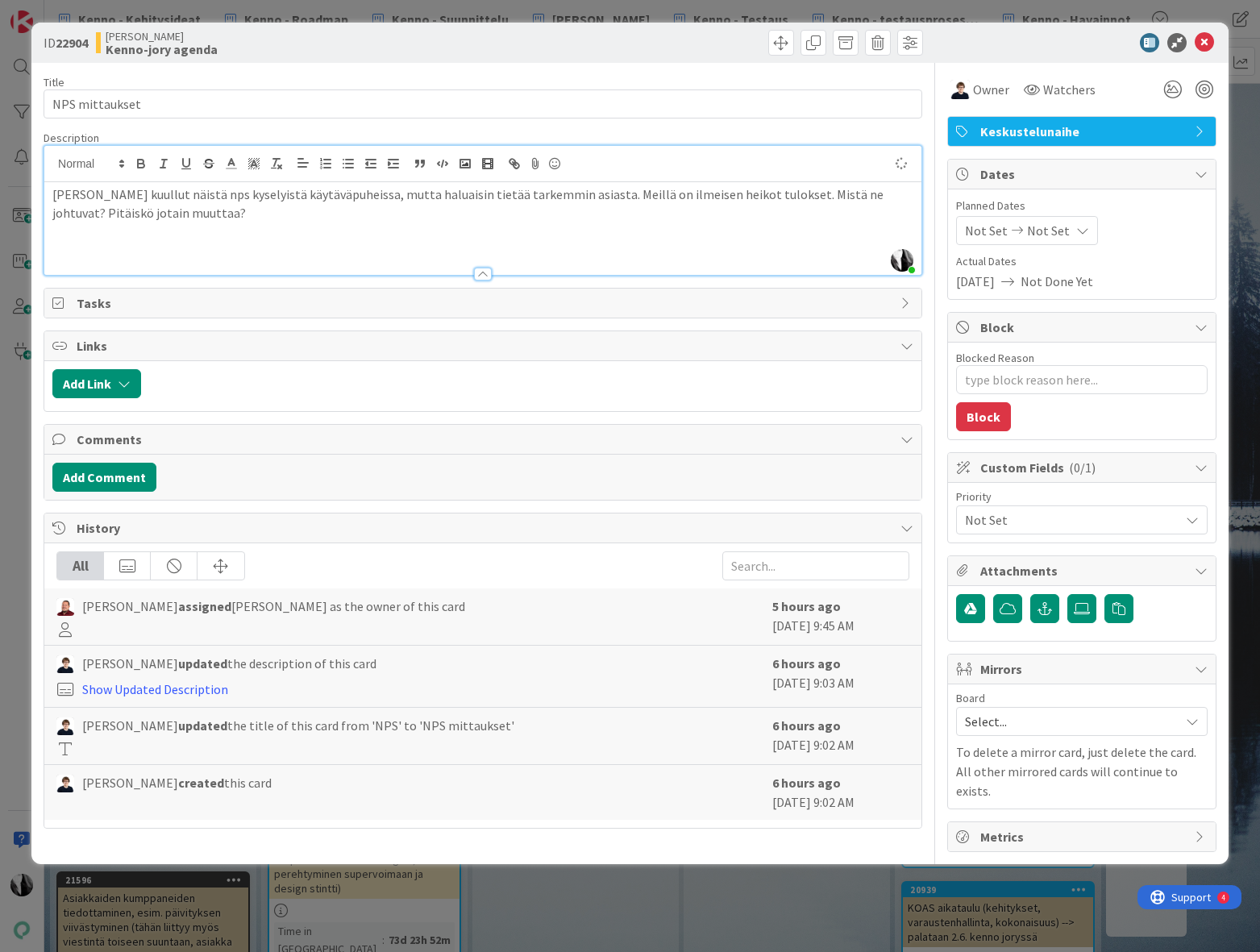
type textarea "x"
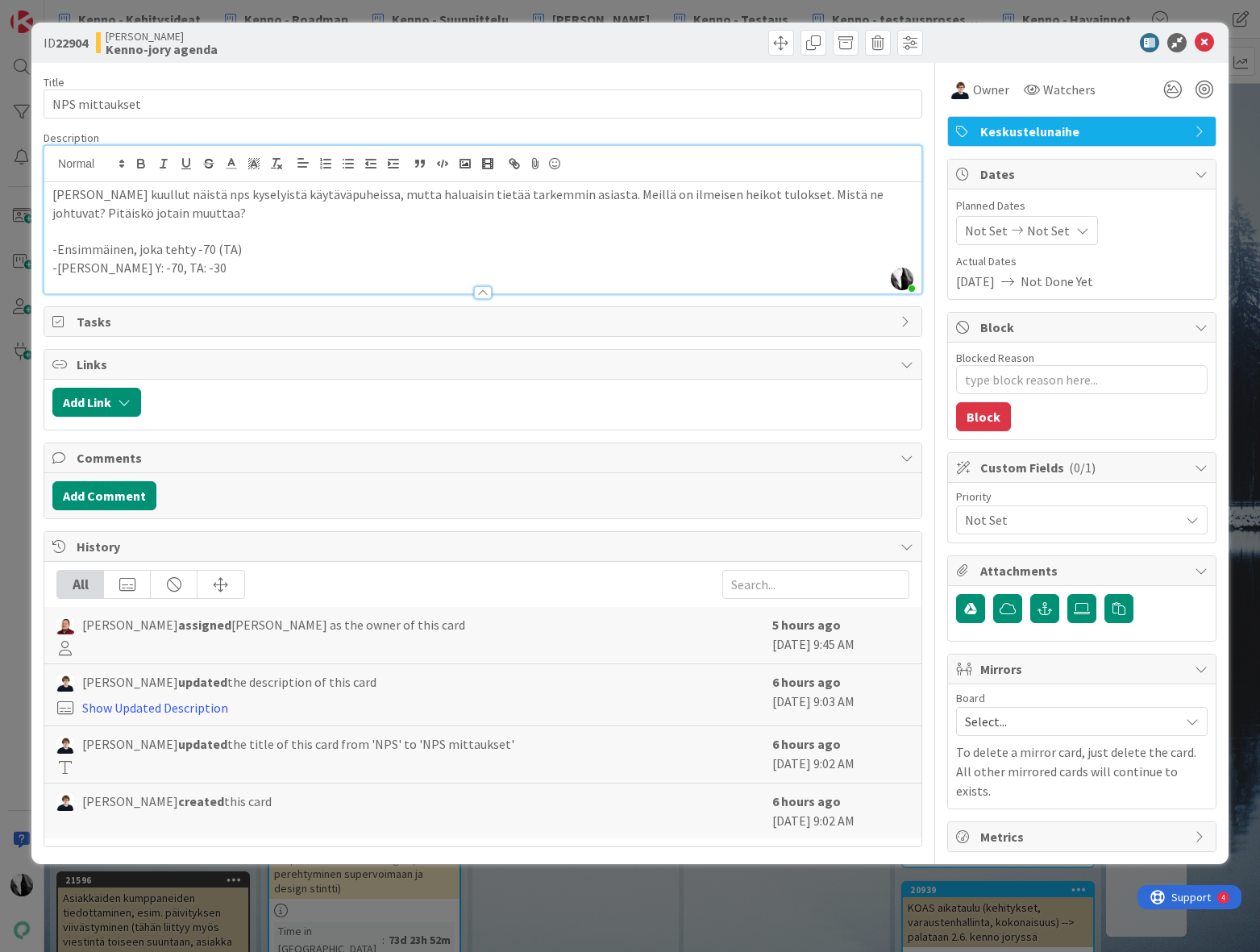
click at [1093, 45] on div at bounding box center [1074, 42] width 285 height 20
click at [1206, 40] on icon at bounding box center [1204, 42] width 20 height 20
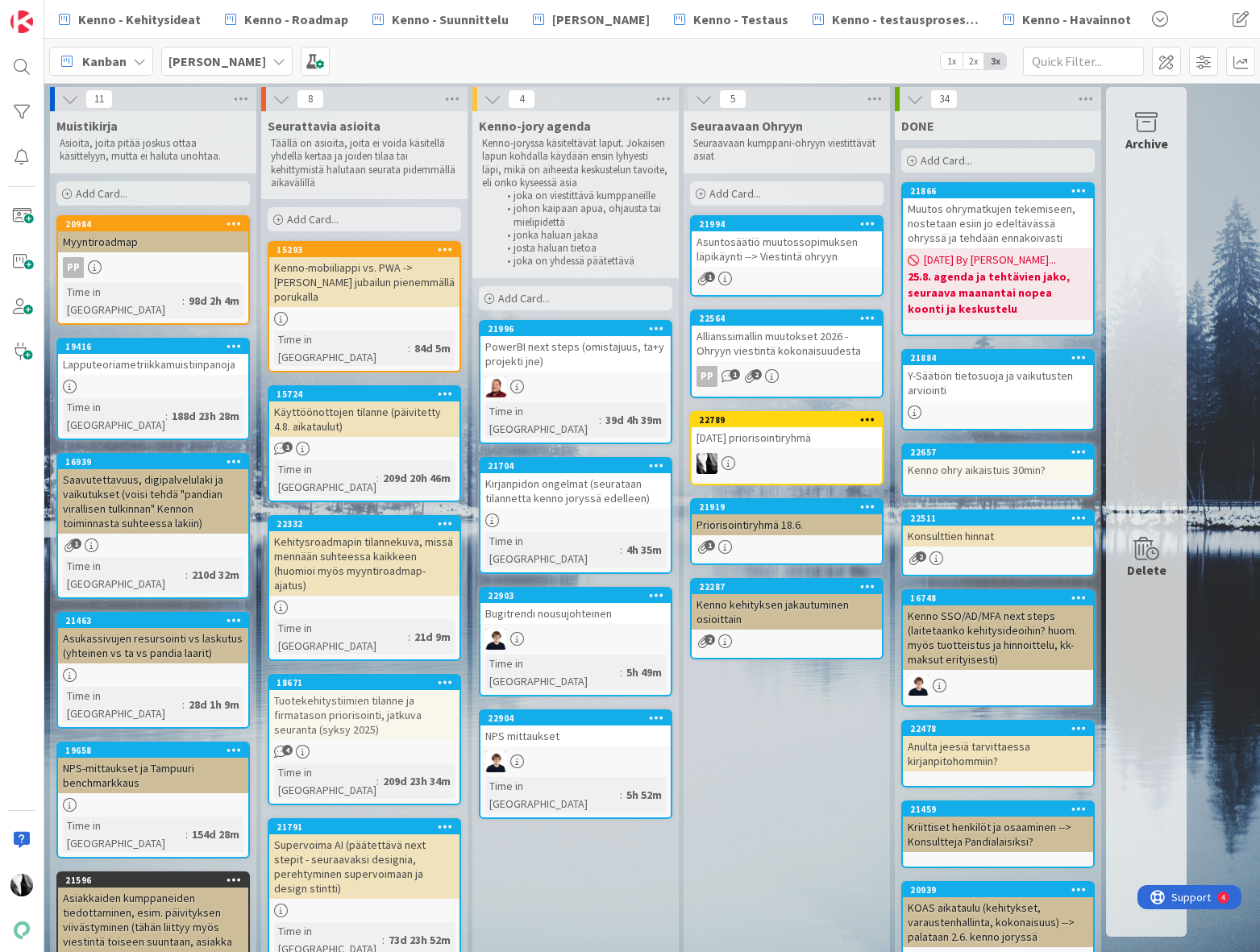
click at [626, 751] on div at bounding box center [575, 761] width 190 height 21
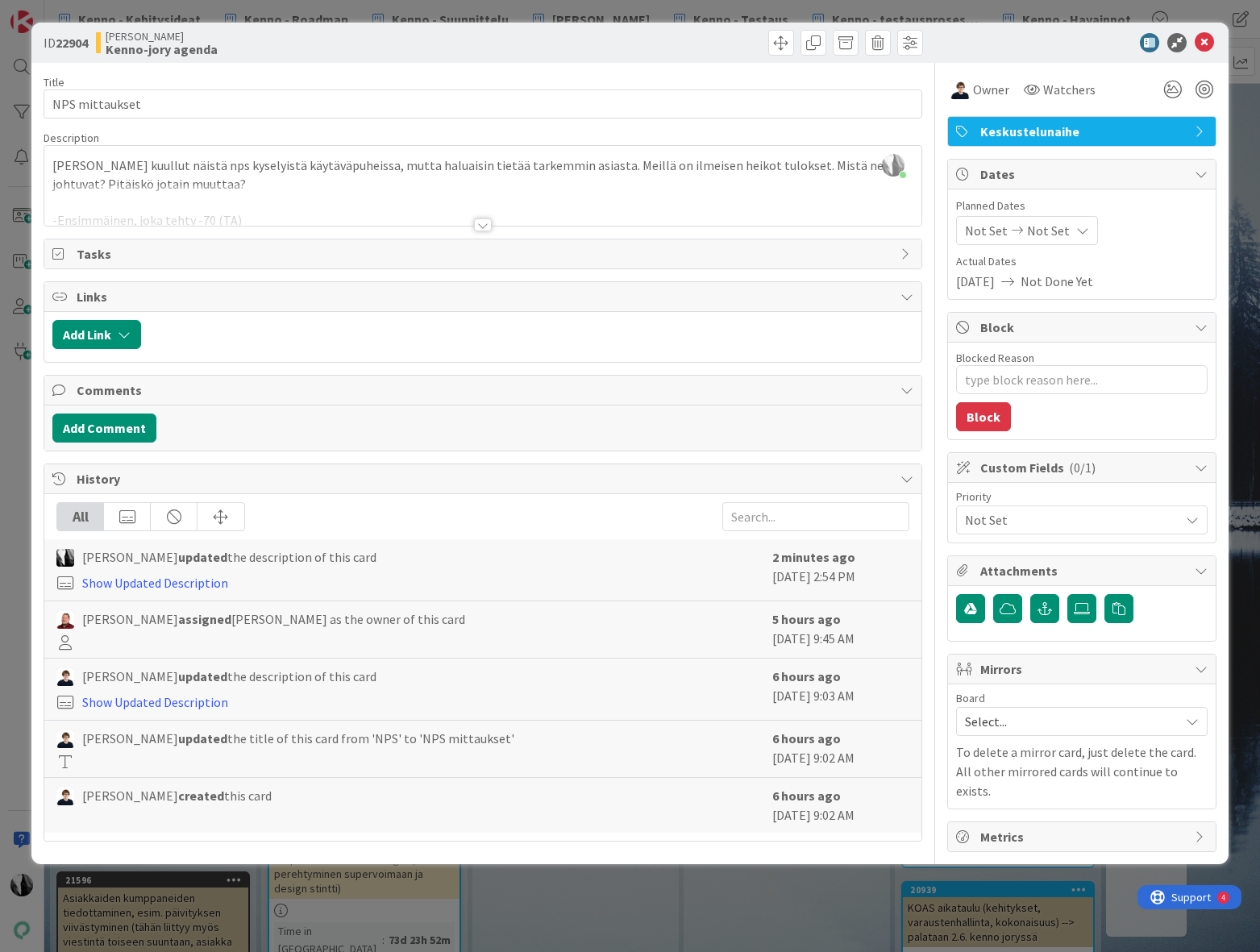
click at [480, 223] on div at bounding box center [483, 224] width 18 height 13
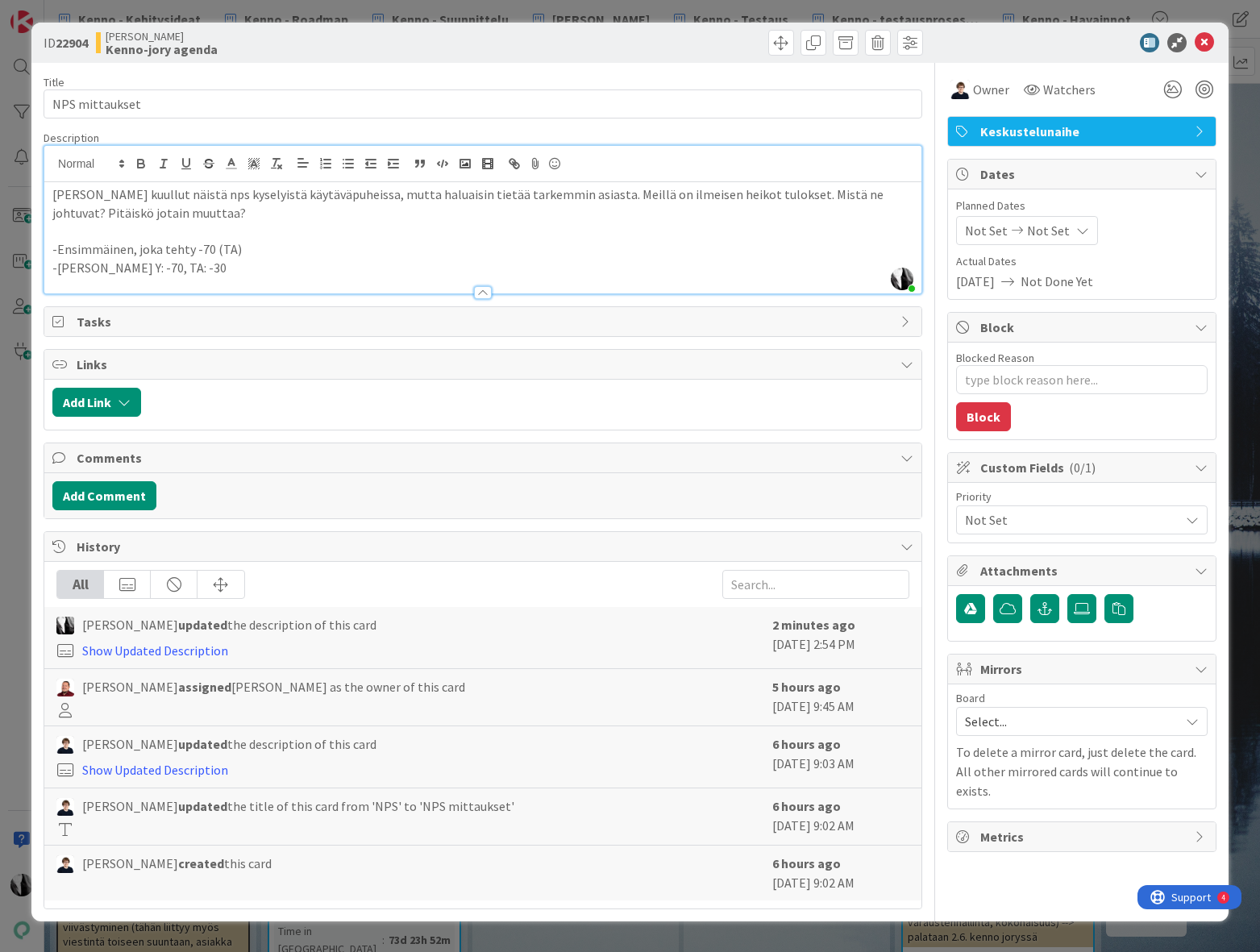
click at [341, 268] on p "-Viimeisin Y: -70, TA: -30" at bounding box center [483, 268] width 861 height 19
click at [1204, 42] on icon at bounding box center [1204, 42] width 20 height 20
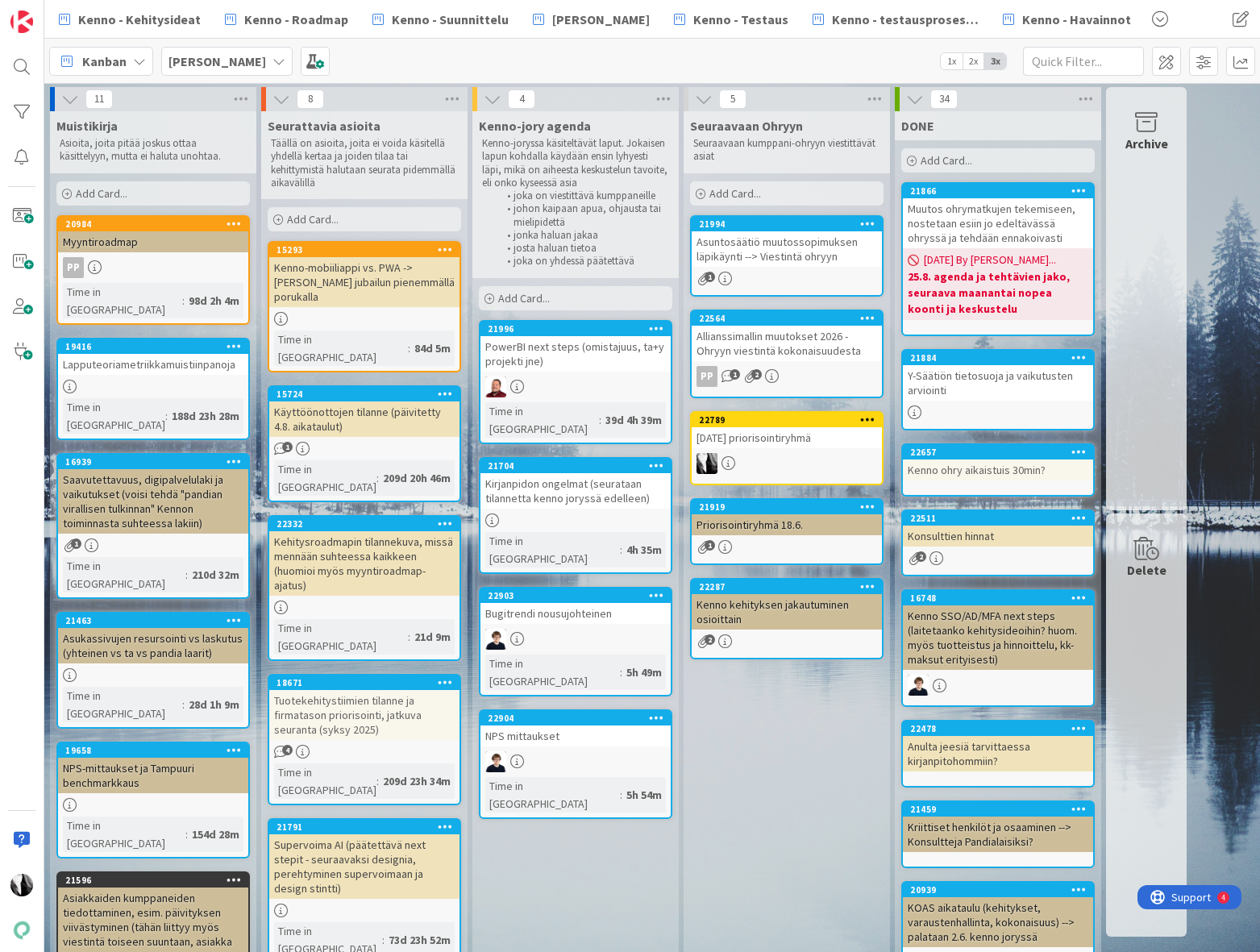
click at [589, 603] on div "Bugitrendi nousujohteinen" at bounding box center [575, 613] width 190 height 21
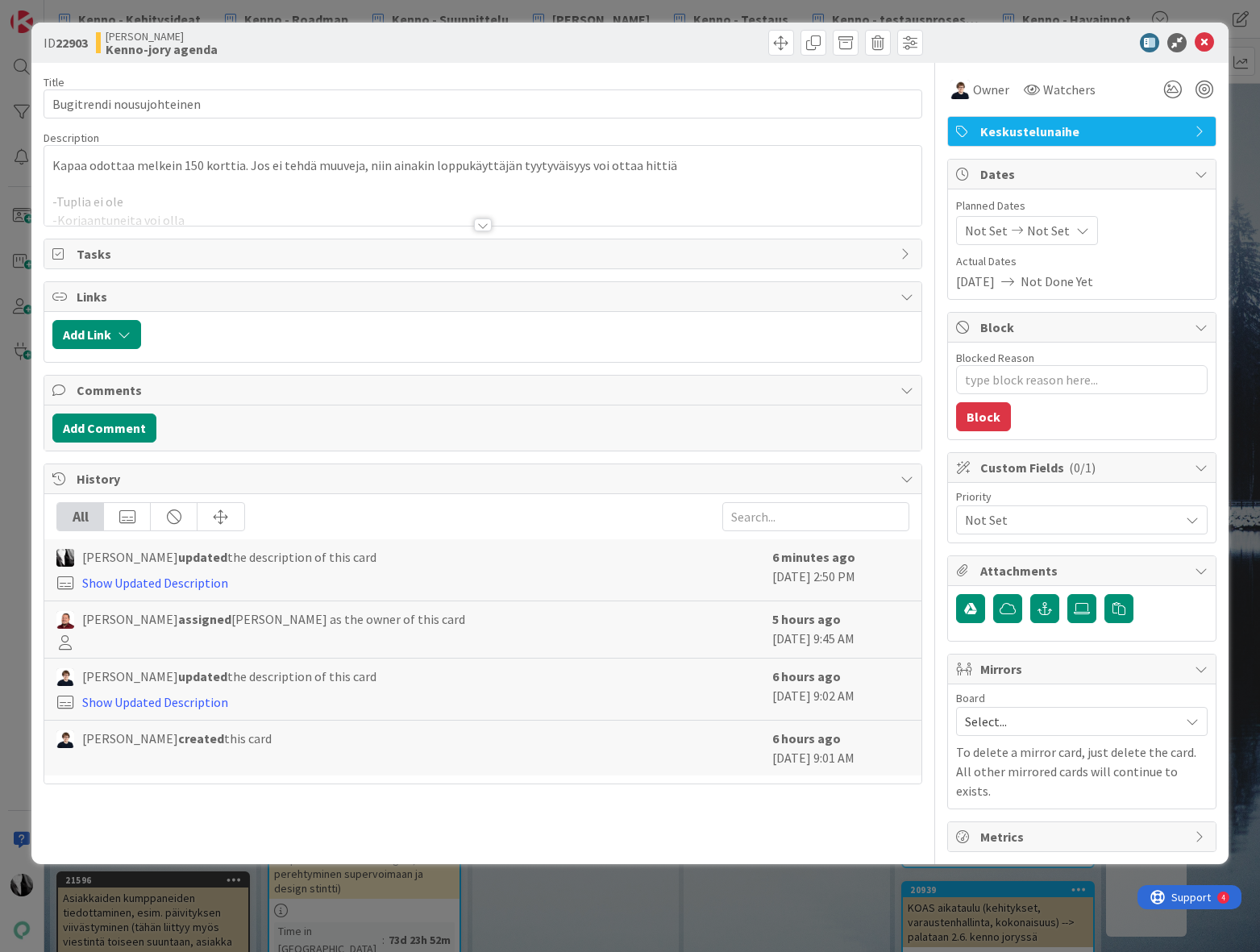
click at [483, 222] on div at bounding box center [483, 224] width 18 height 13
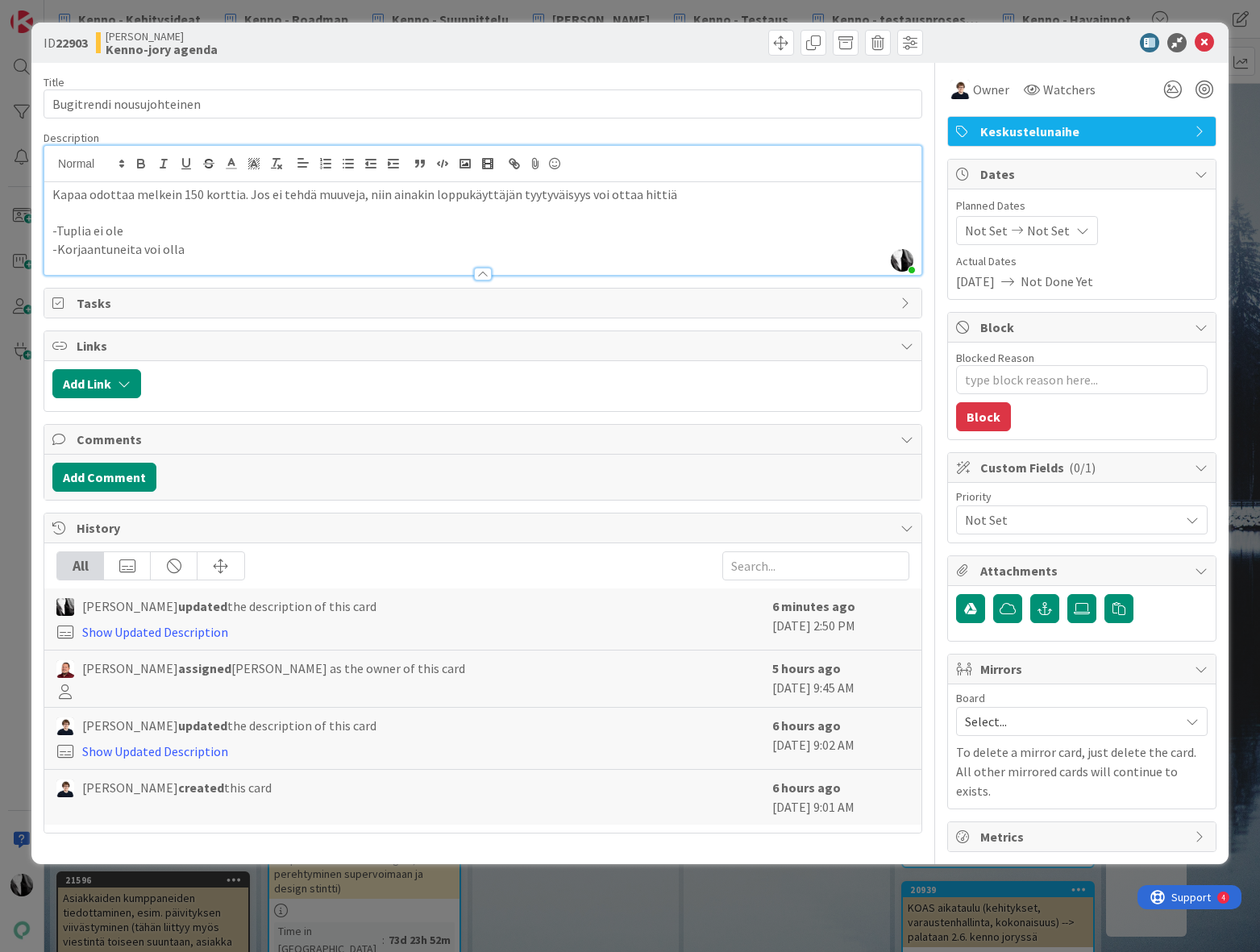
click at [274, 251] on p "-Korjaantuneita voi olla" at bounding box center [483, 250] width 861 height 19
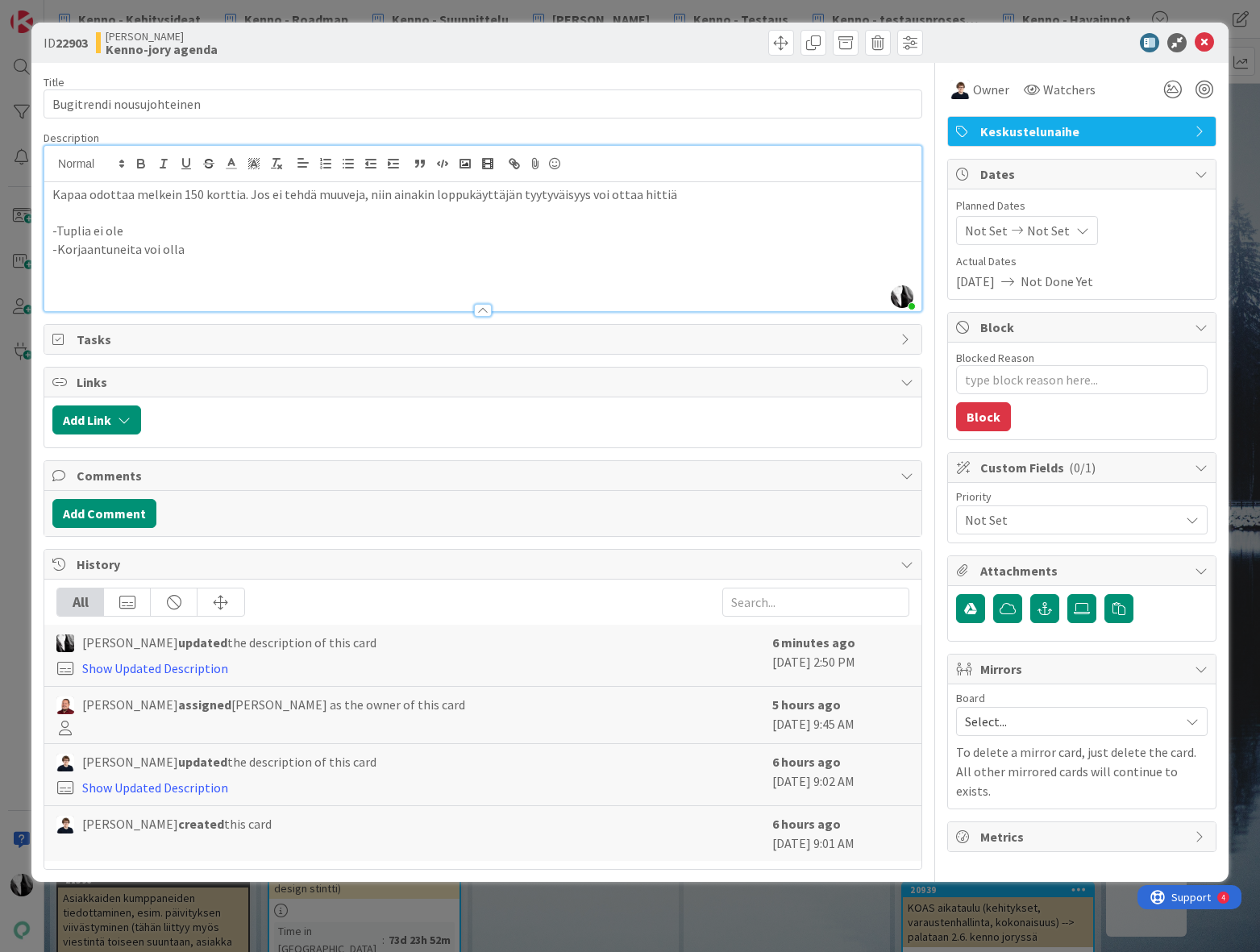
type textarea "x"
click at [104, 218] on p at bounding box center [483, 213] width 861 height 19
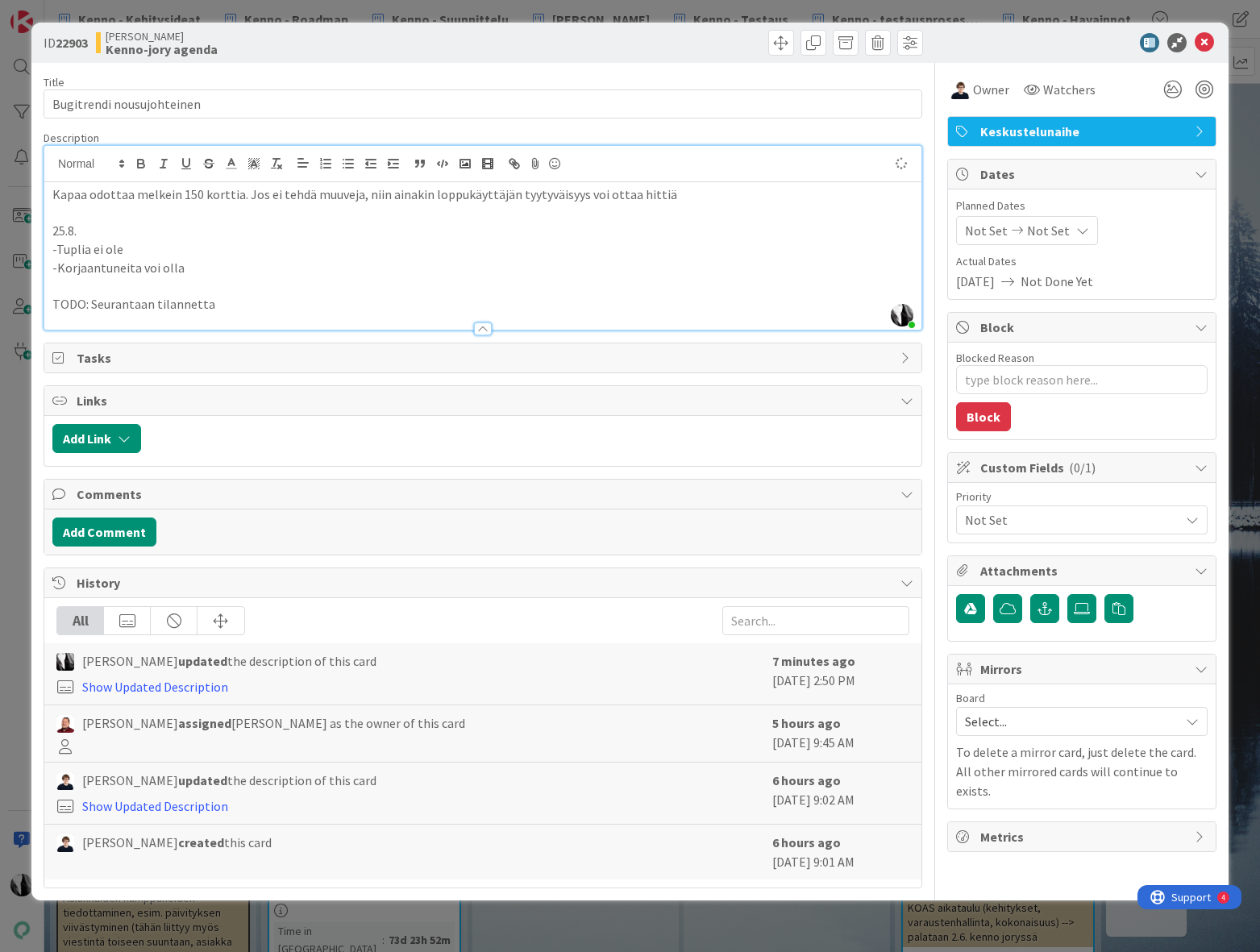
type textarea "x"
click at [1206, 38] on icon at bounding box center [1204, 42] width 20 height 20
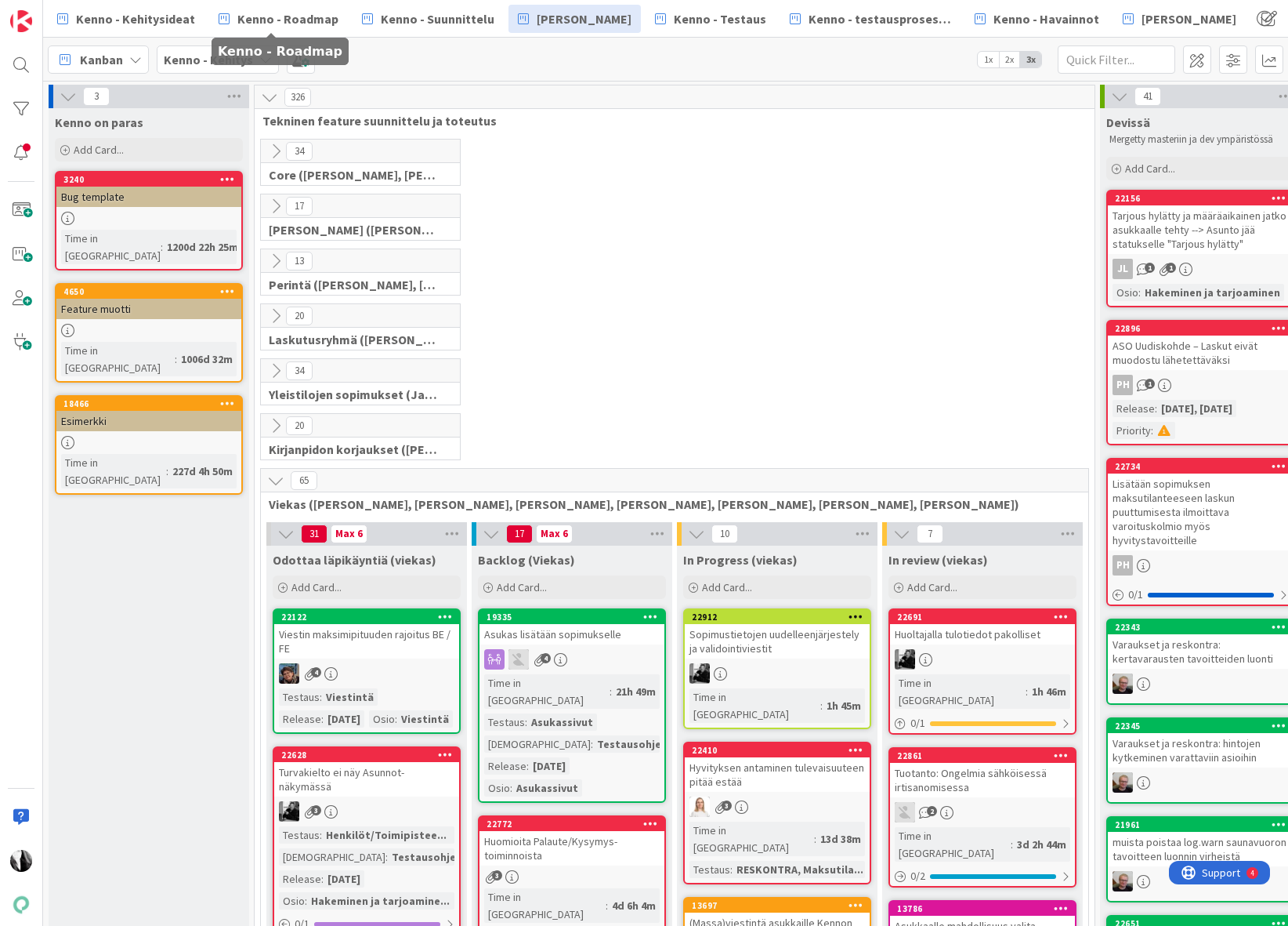
scroll to position [665, 0]
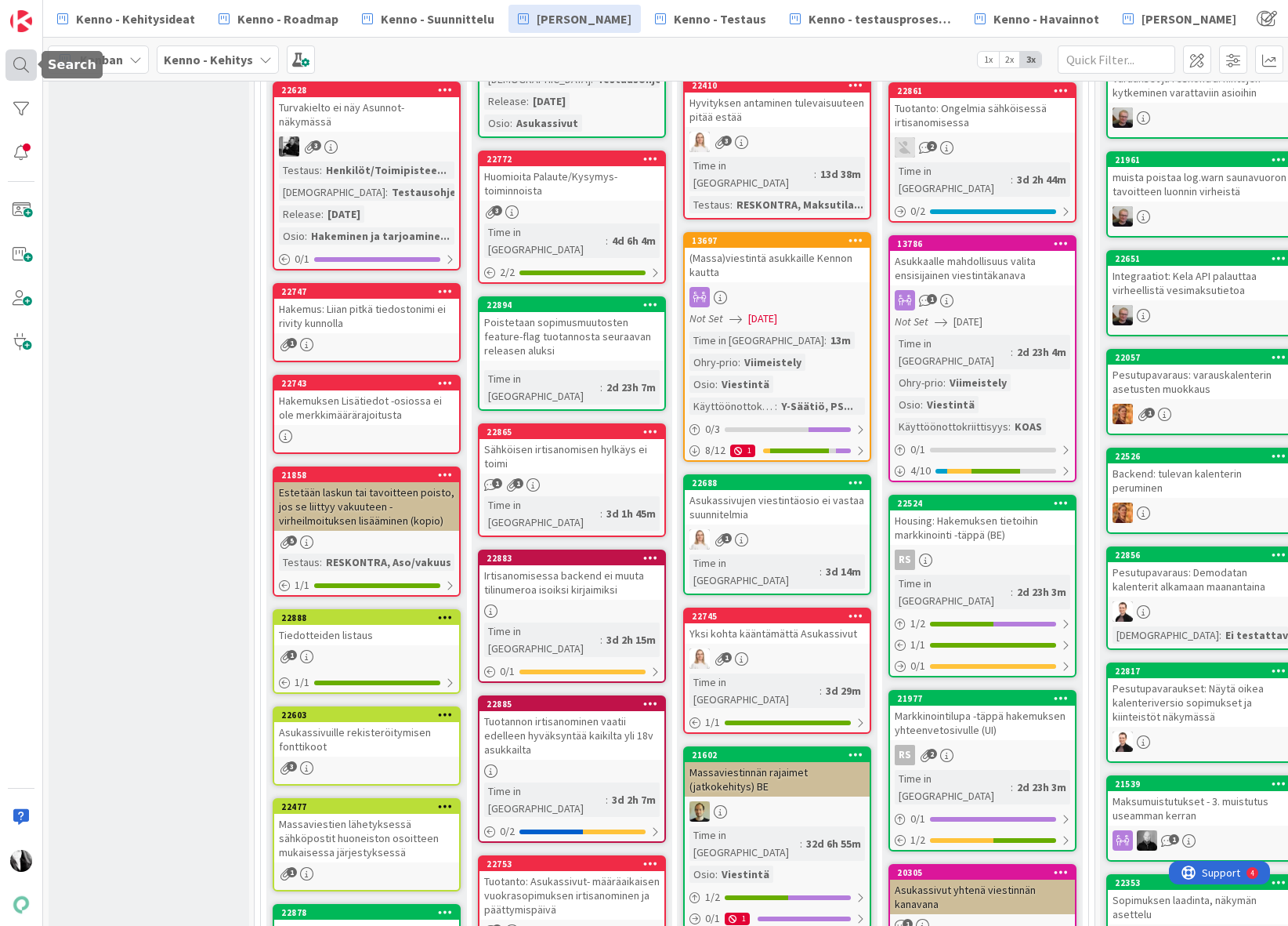
click at [17, 64] on div at bounding box center [21, 65] width 31 height 31
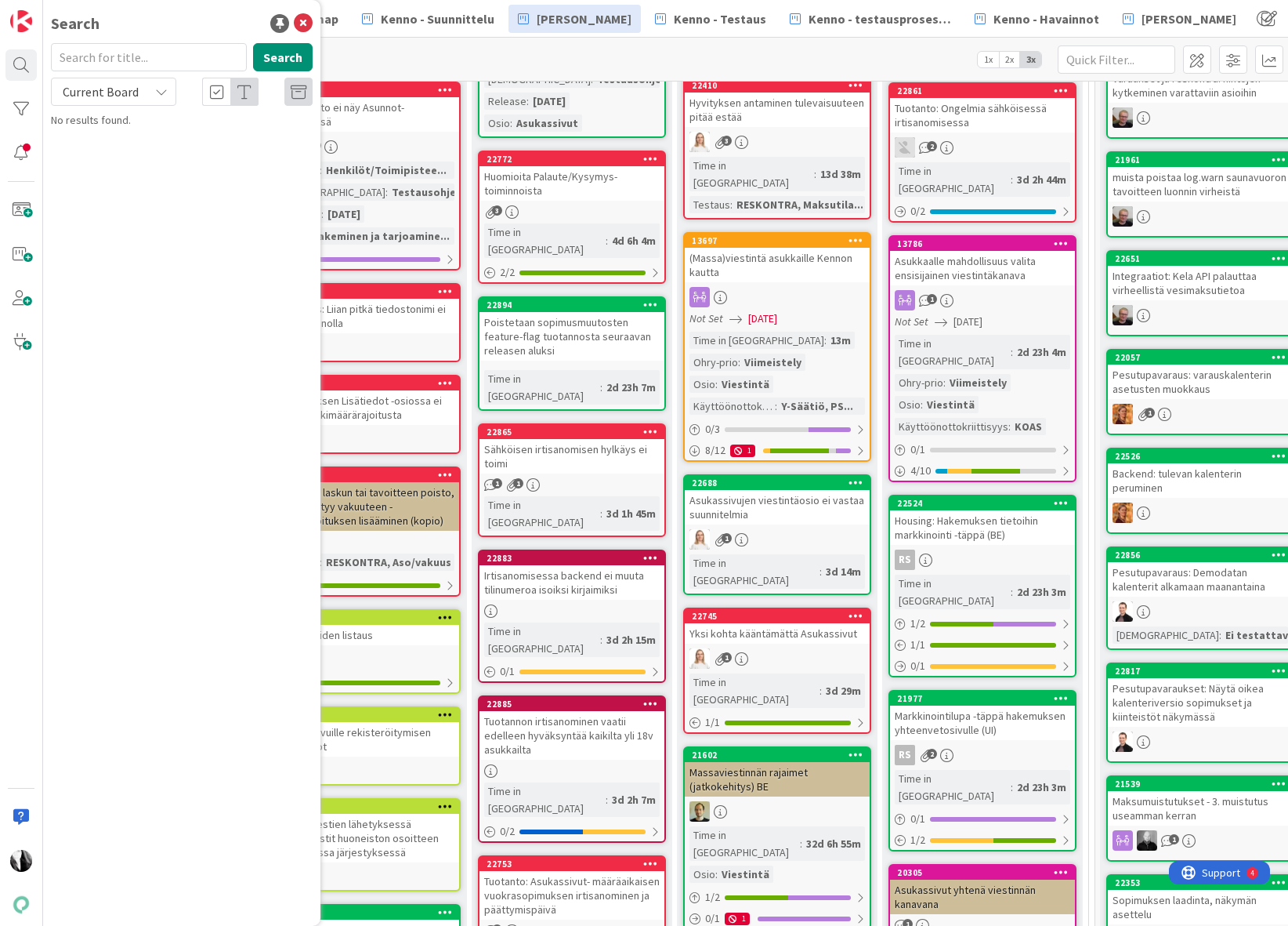
click at [145, 61] on input "text" at bounding box center [149, 57] width 196 height 28
click at [145, 55] on input "text" at bounding box center [149, 57] width 196 height 28
type input "w"
type input "ennakkoa ja saatavaa"
click at [149, 89] on div "Current Board" at bounding box center [114, 92] width 125 height 28
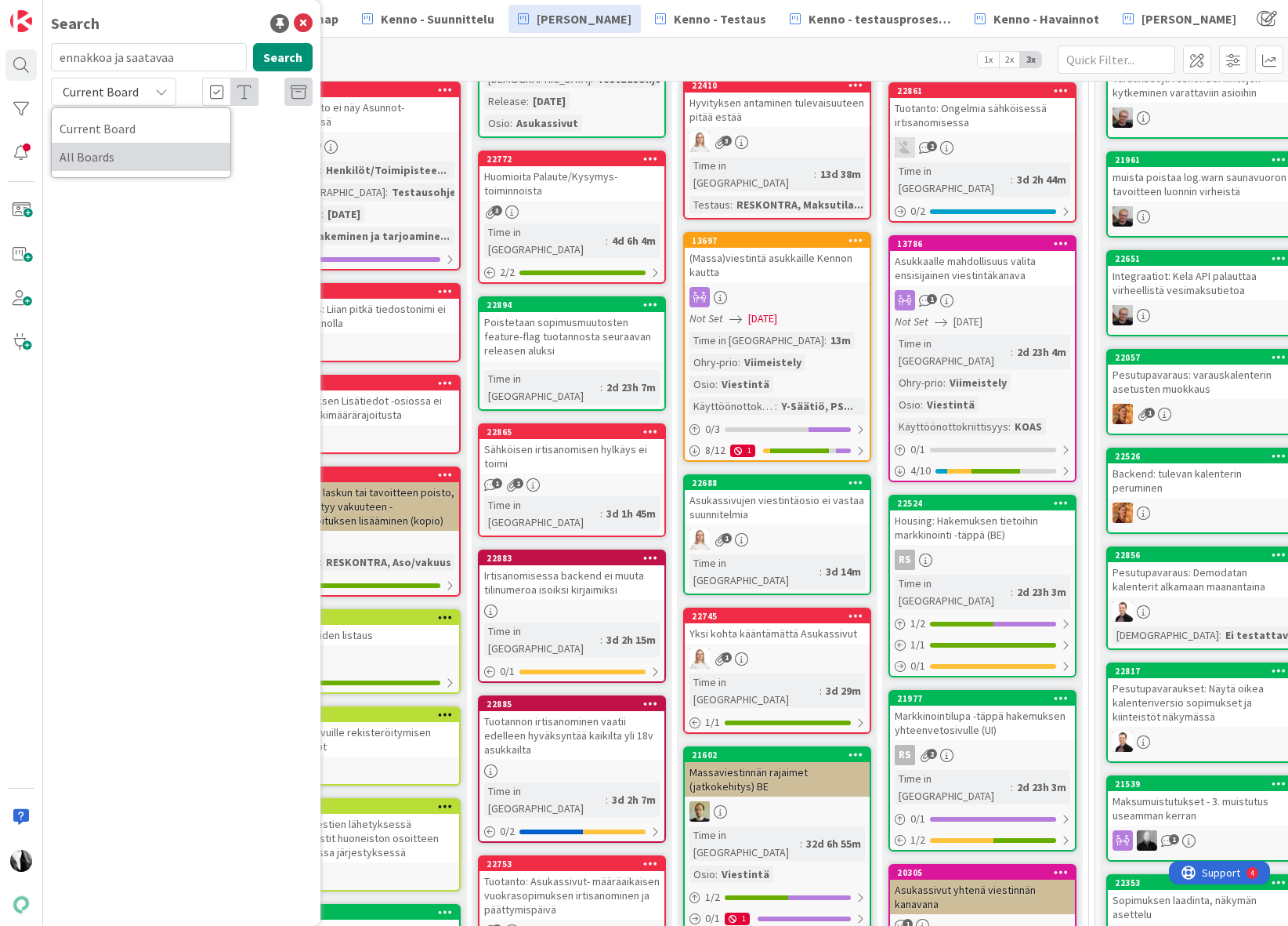
click at [129, 160] on span "All Boards" at bounding box center [140, 157] width 163 height 23
click at [288, 62] on button "Search" at bounding box center [282, 57] width 59 height 28
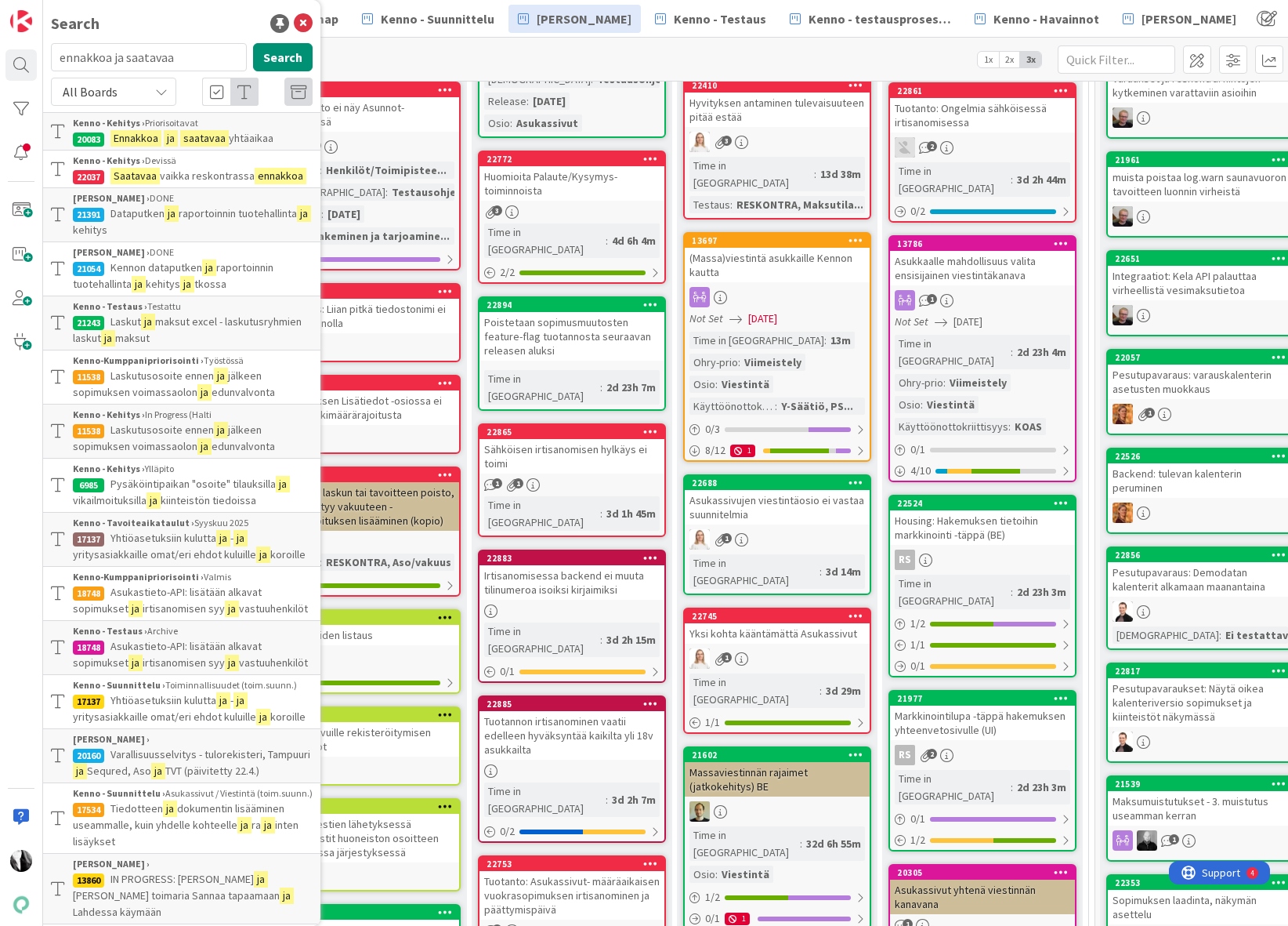
scroll to position [1, 0]
click at [198, 174] on span "vaikka reskontrassa" at bounding box center [207, 174] width 95 height 14
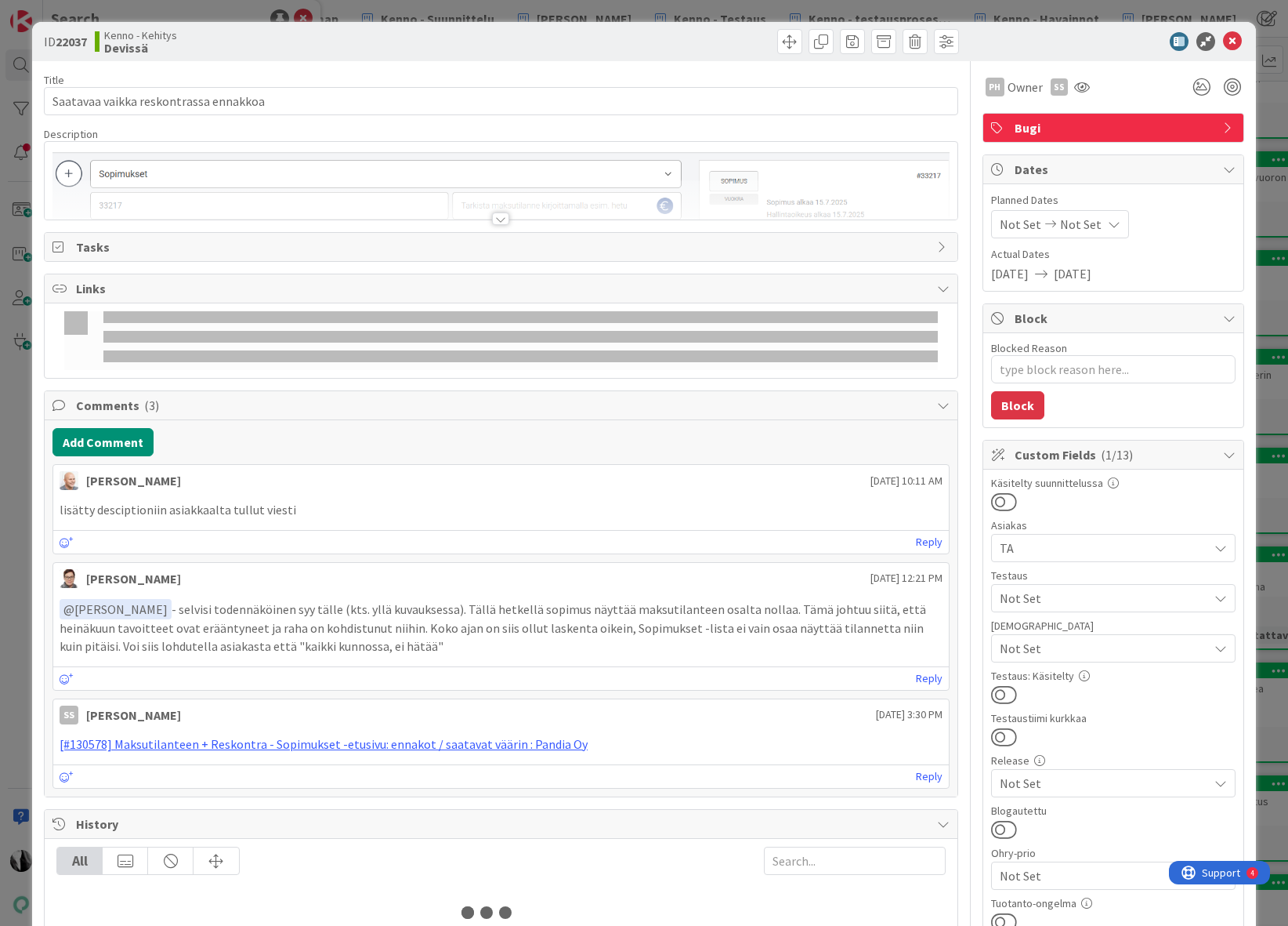
type textarea "x"
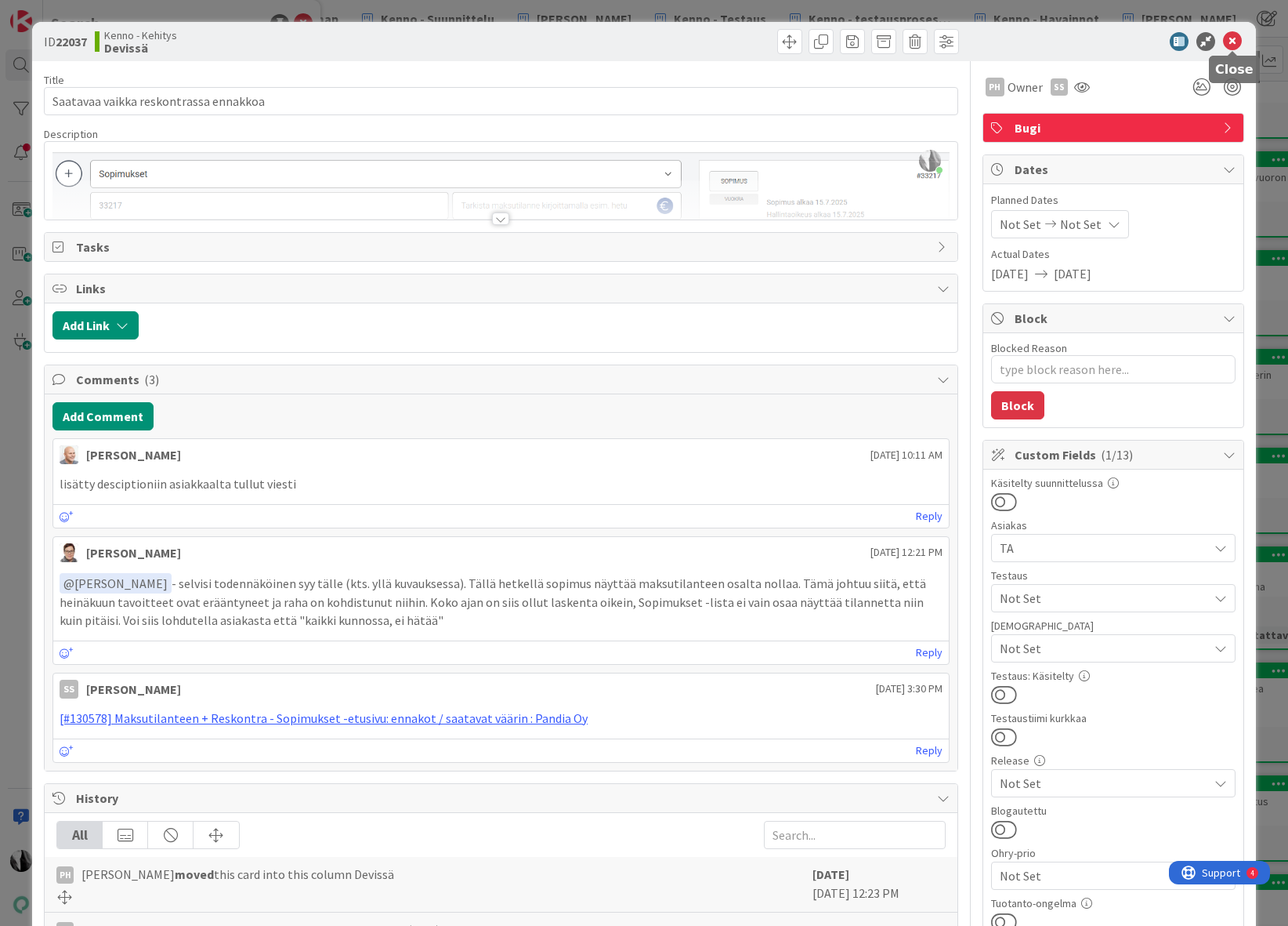
click at [1233, 40] on icon at bounding box center [1232, 41] width 19 height 19
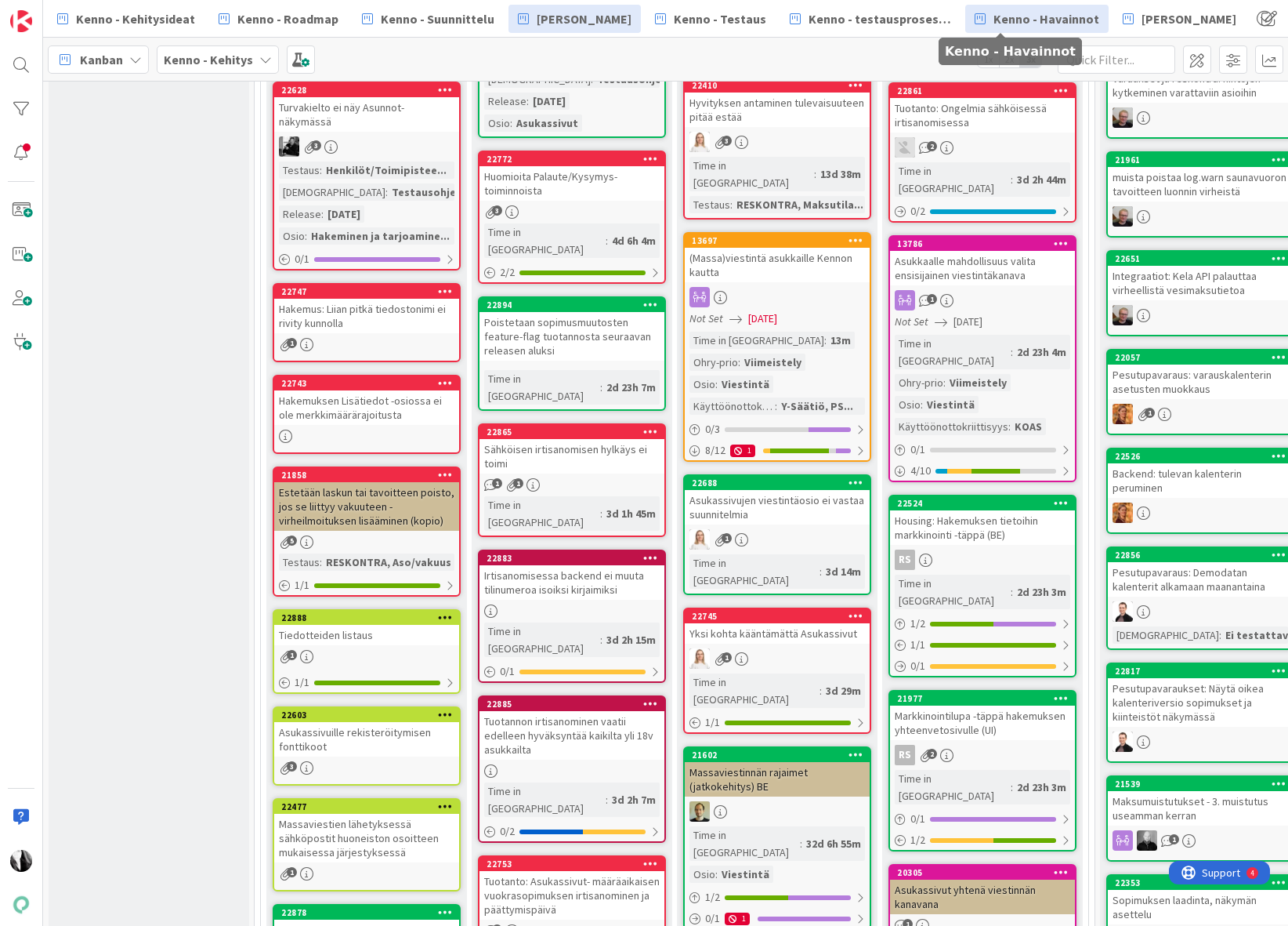
click at [1003, 19] on span "Kenno - Havainnot" at bounding box center [1046, 18] width 106 height 19
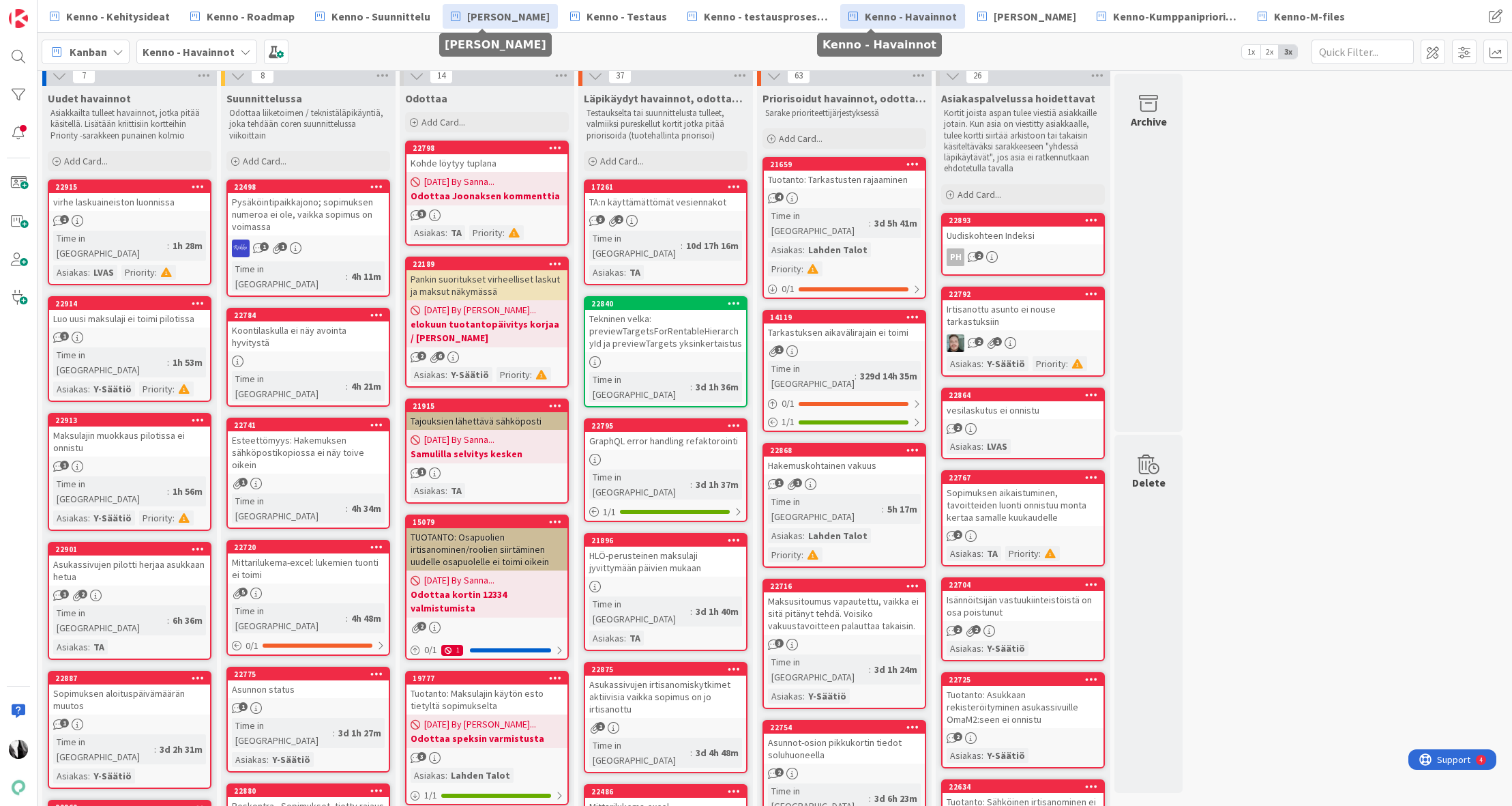
scroll to position [10, 0]
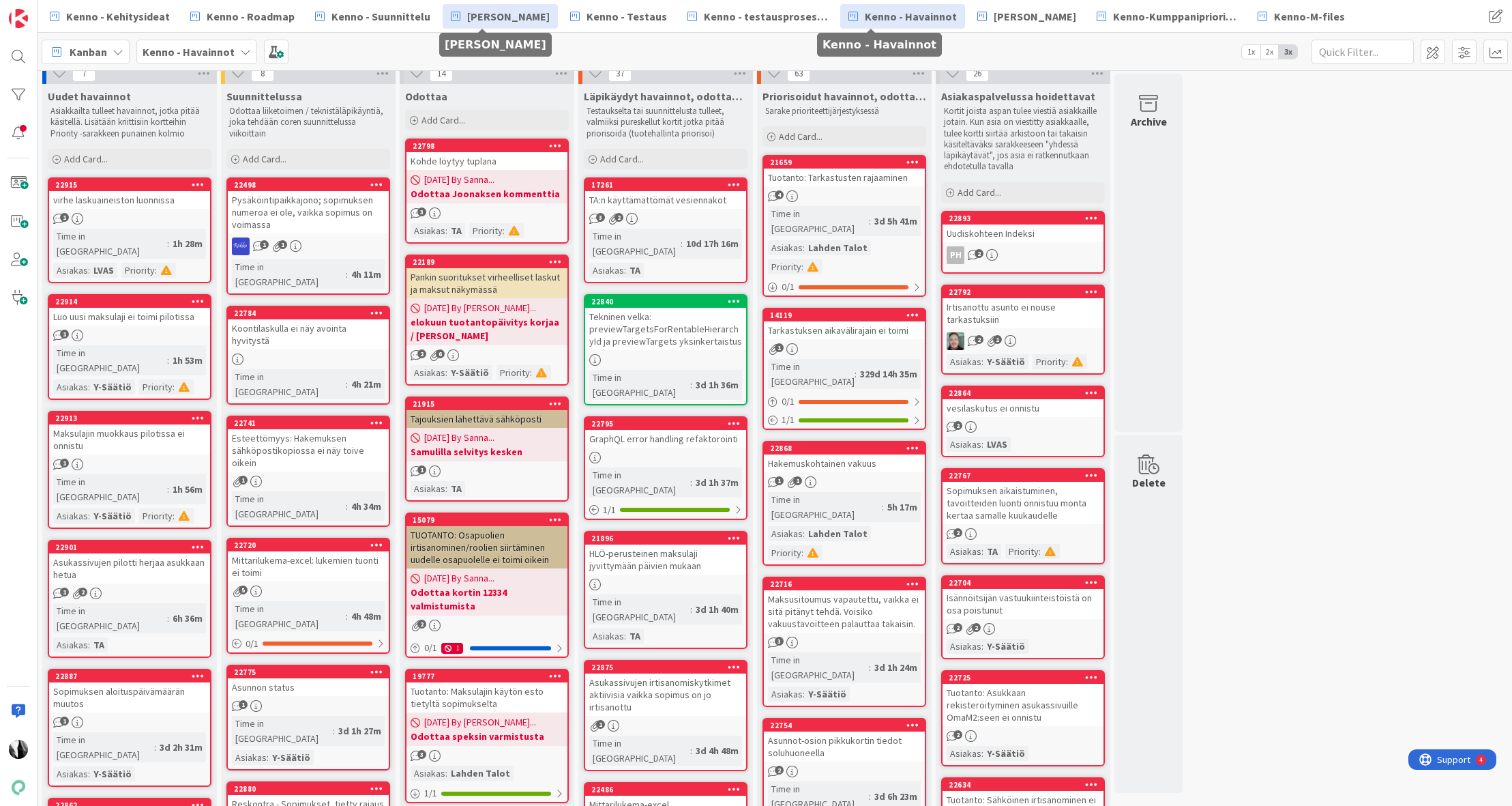
click at [487, 21] on span "[PERSON_NAME]" at bounding box center [508, 16] width 83 height 17
